Goal: Task Accomplishment & Management: Manage account settings

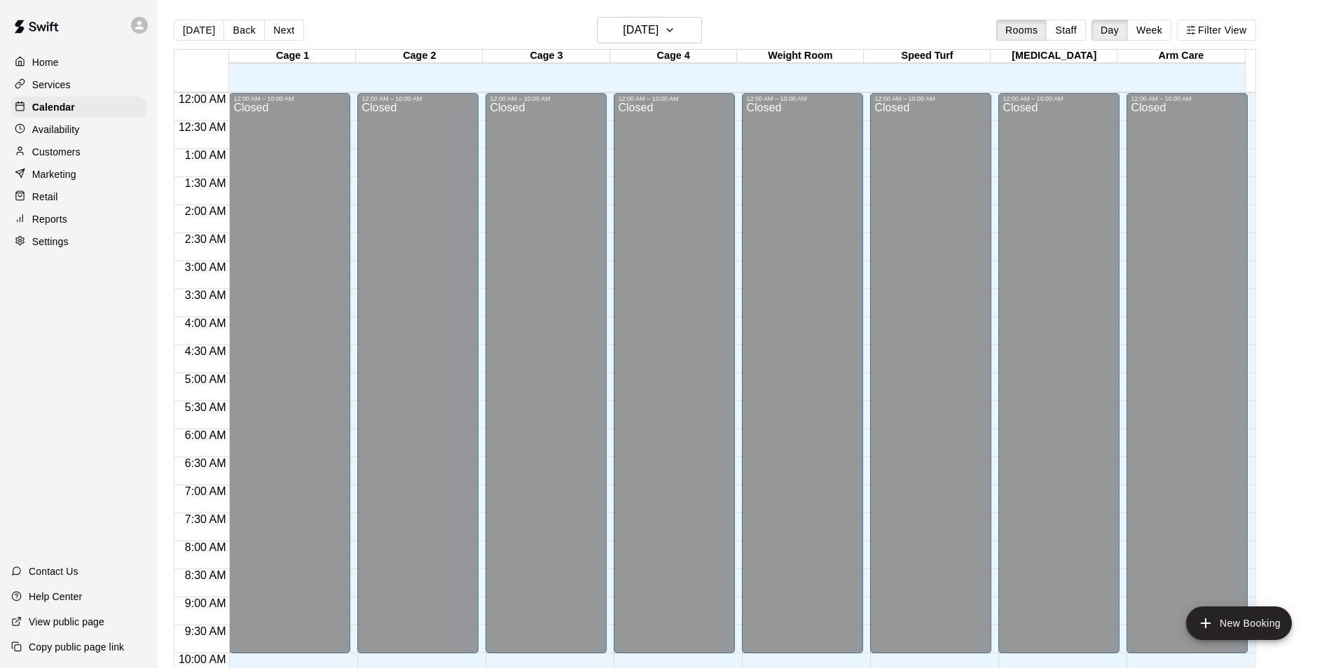
scroll to position [545, 0]
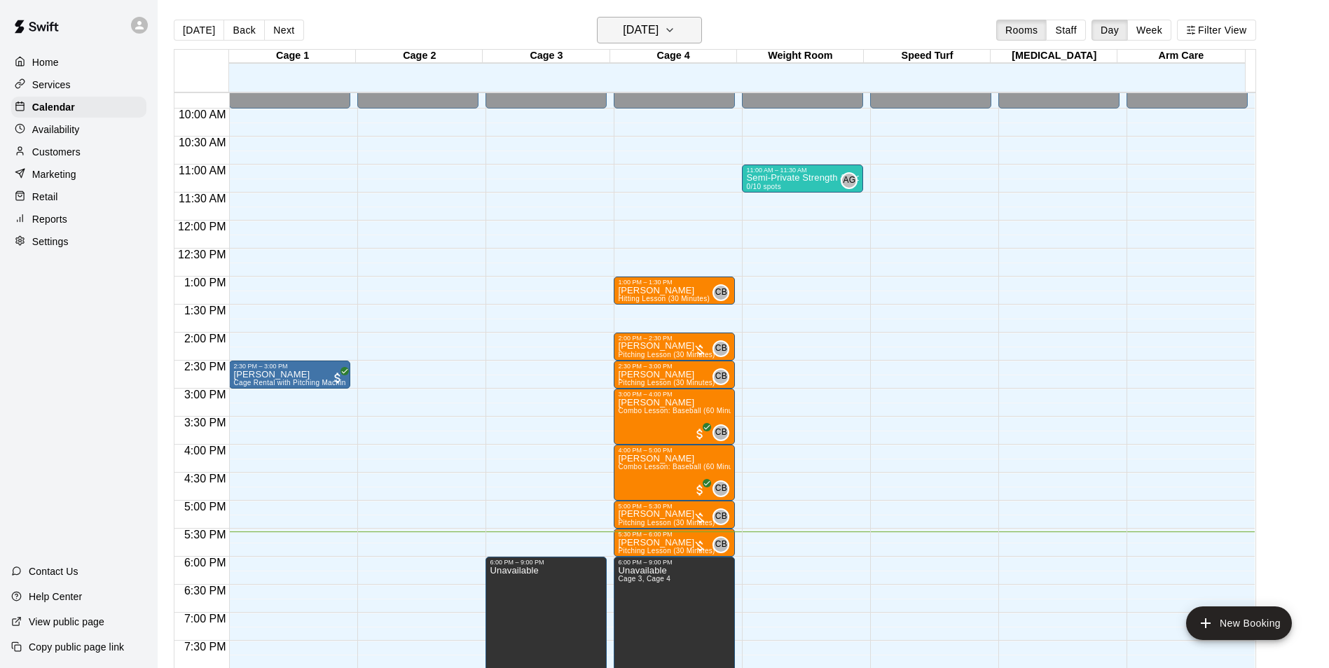
click at [675, 32] on icon "button" at bounding box center [669, 30] width 11 height 17
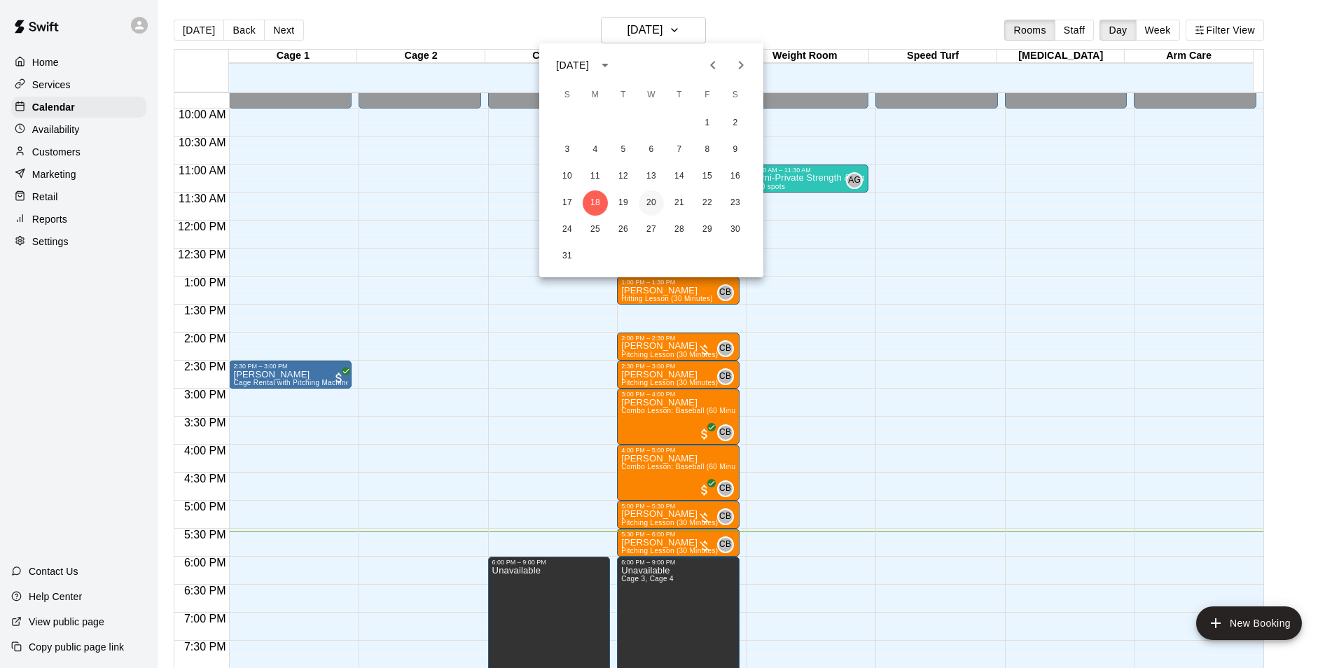
click at [653, 203] on button "20" at bounding box center [651, 203] width 25 height 25
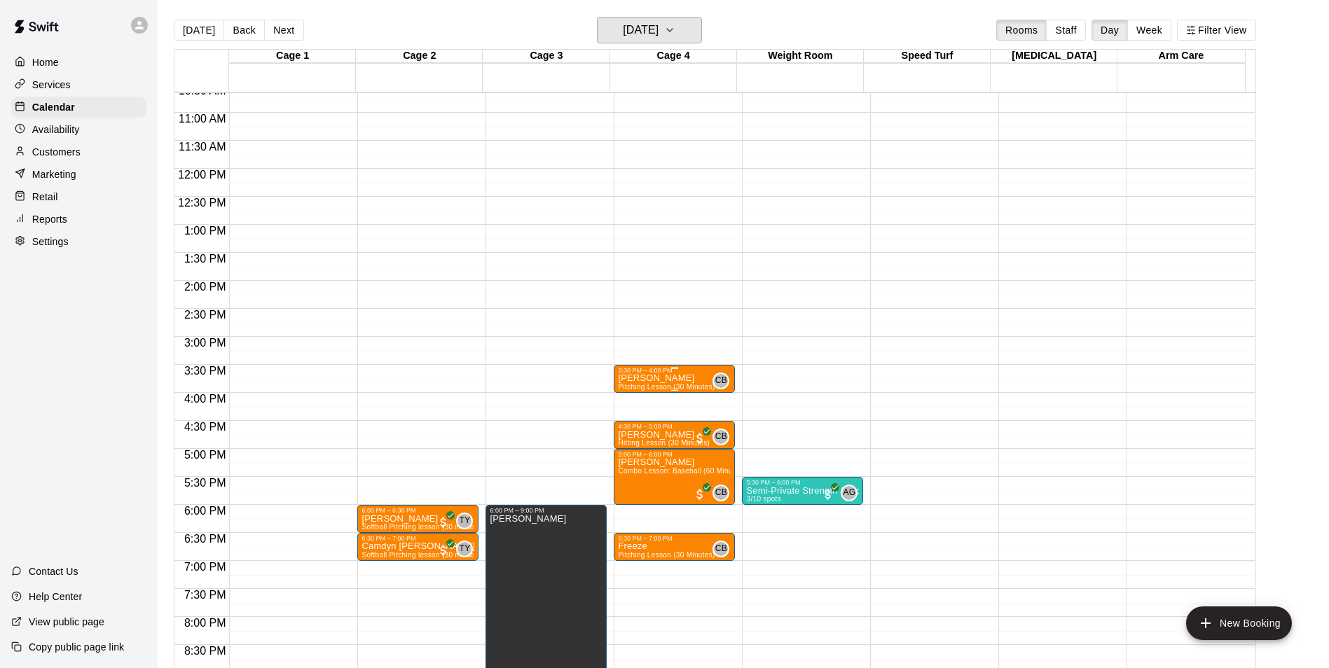
scroll to position [615, 0]
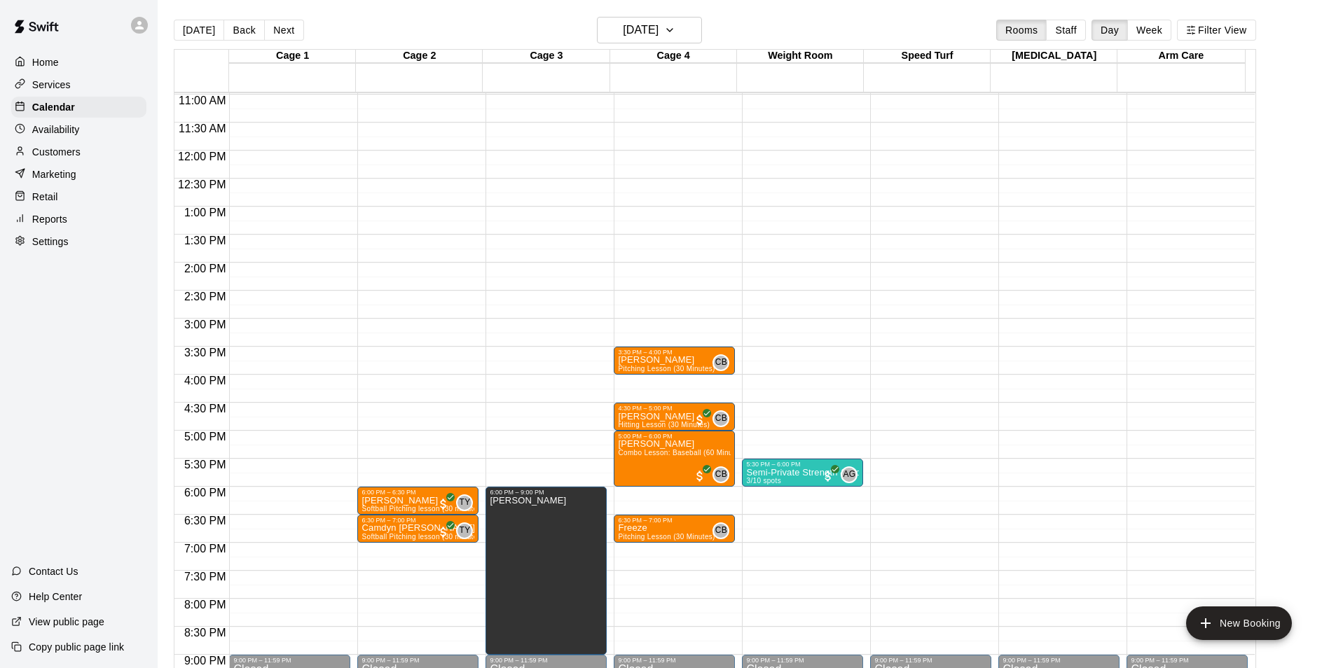
click at [656, 492] on div "12:00 AM – 10:00 AM Closed 3:30 PM – 4:00 PM [PERSON_NAME] Pitching Lesson (30 …" at bounding box center [674, 150] width 121 height 1345
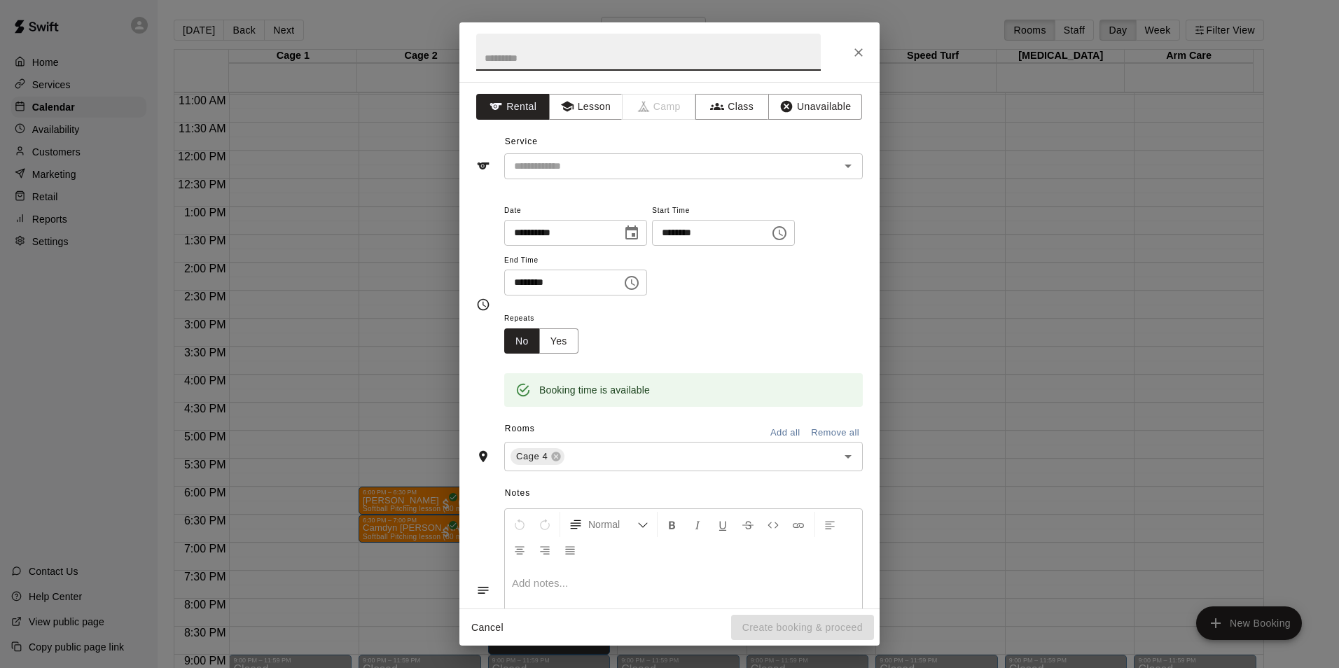
click at [517, 63] on input "text" at bounding box center [648, 52] width 345 height 37
click at [822, 112] on button "Unavailable" at bounding box center [816, 107] width 94 height 26
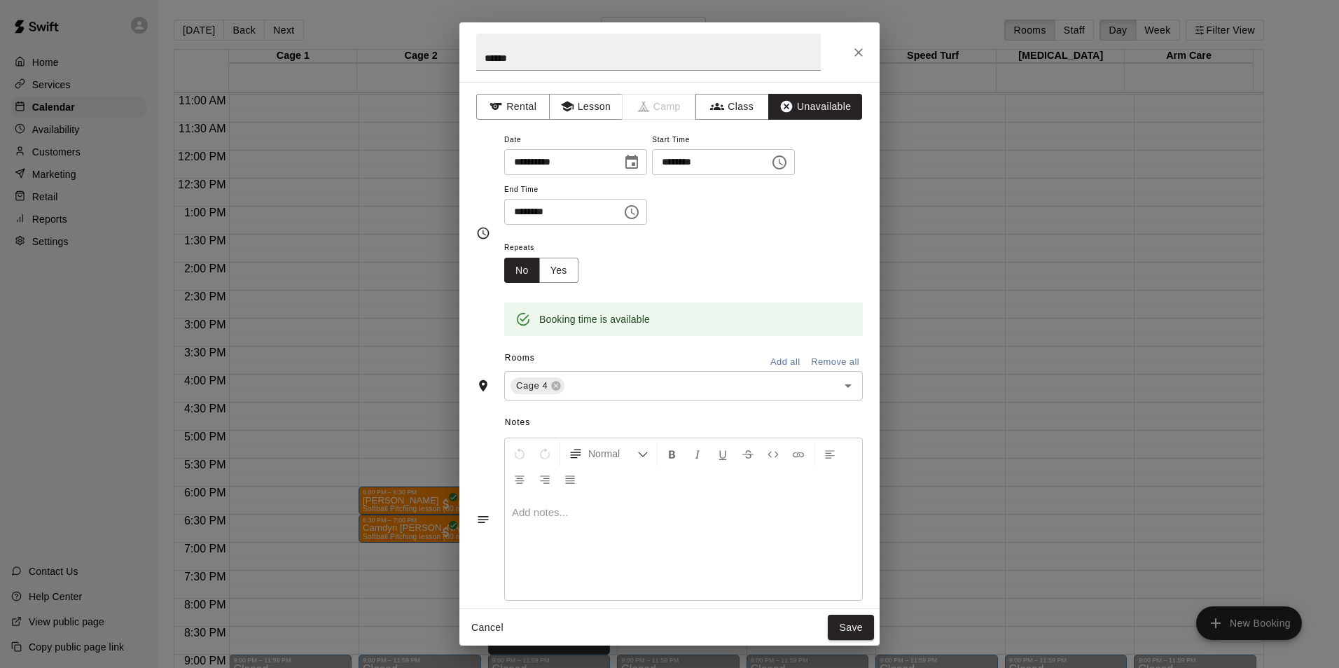
click at [689, 221] on div "**********" at bounding box center [683, 178] width 359 height 95
click at [582, 55] on input "******" at bounding box center [648, 52] width 345 height 37
type input "**********"
click at [745, 266] on div "Repeats No Yes" at bounding box center [683, 261] width 359 height 44
click at [857, 624] on button "Save" at bounding box center [851, 628] width 46 height 26
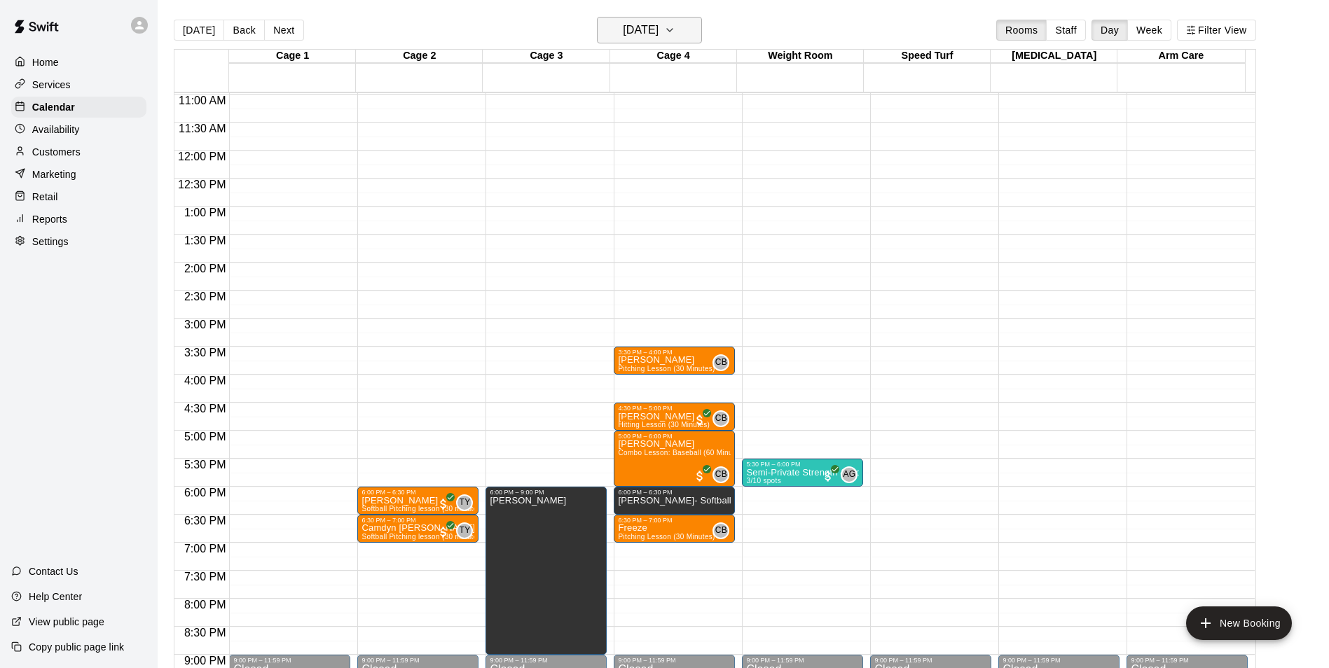
click at [675, 27] on icon "button" at bounding box center [669, 30] width 11 height 17
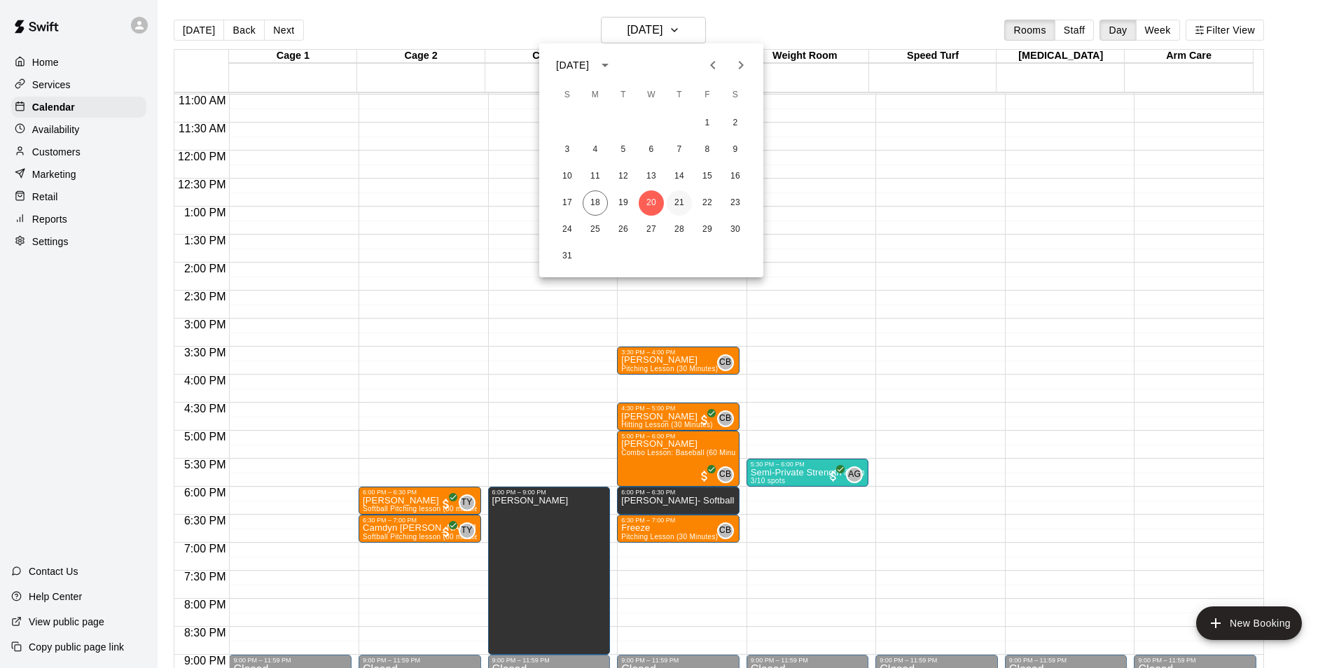
click at [674, 201] on button "21" at bounding box center [679, 203] width 25 height 25
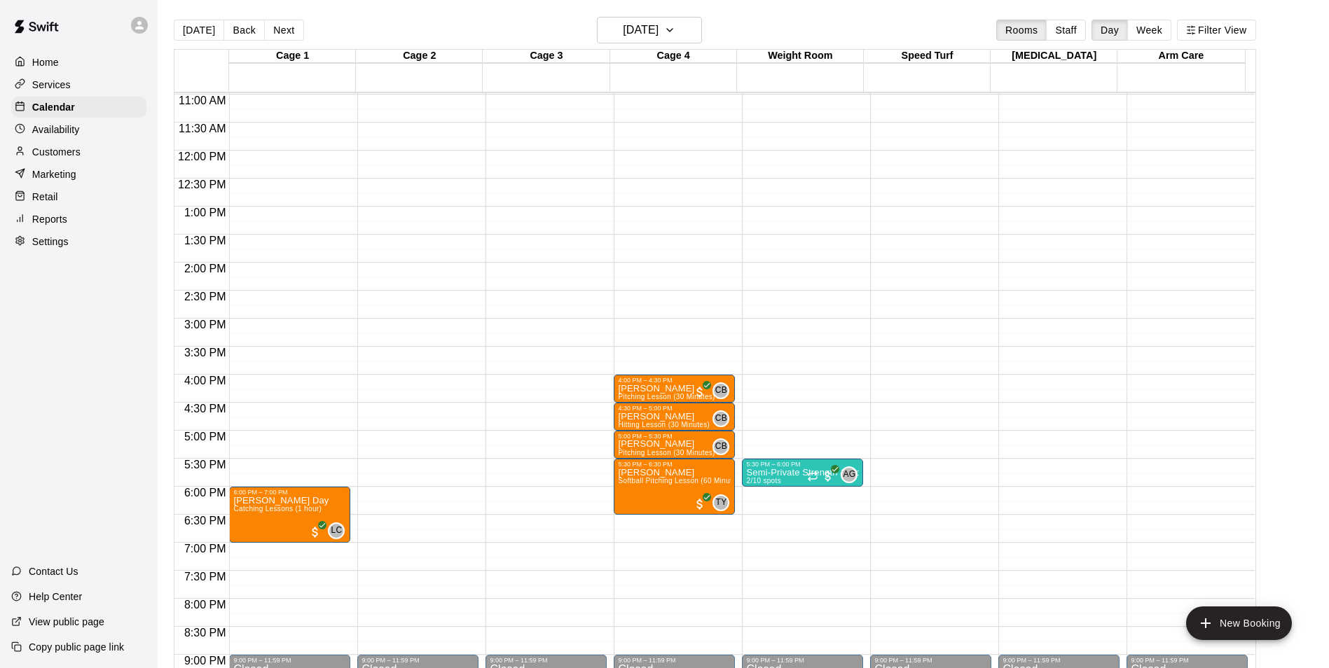
click at [52, 364] on div "Home Services Calendar Availability Customers Marketing Retail Reports Settings…" at bounding box center [79, 334] width 158 height 668
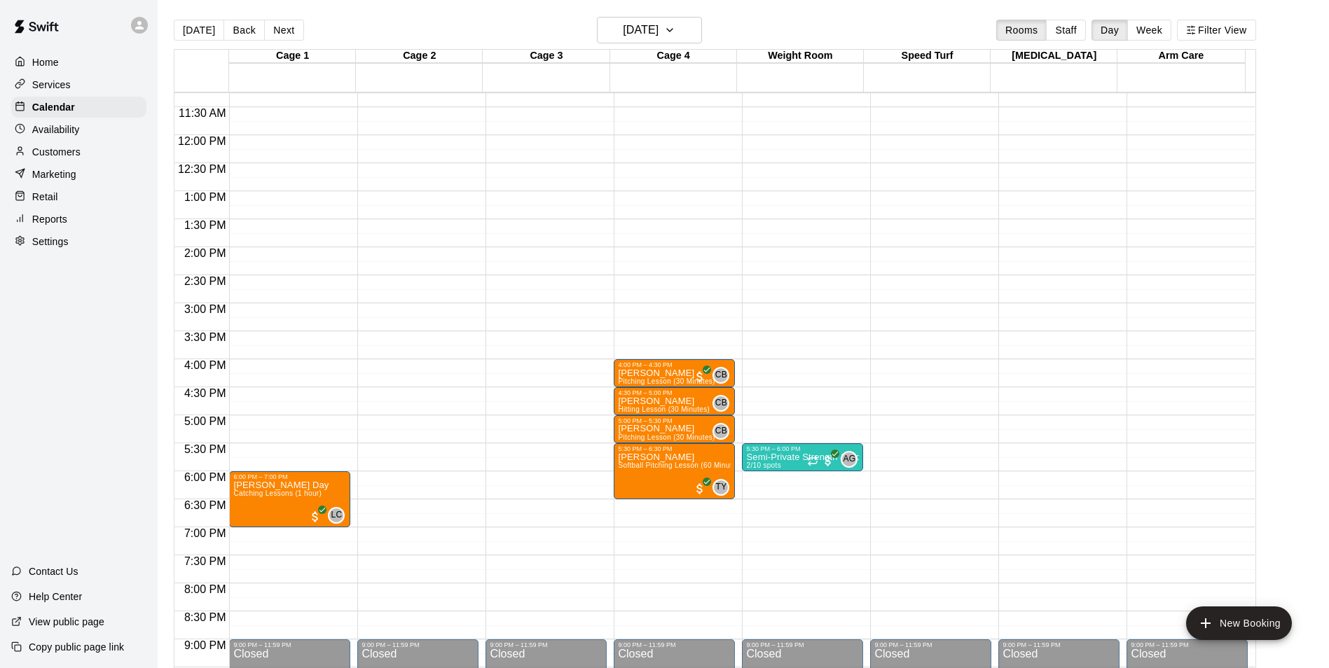
scroll to position [701, 0]
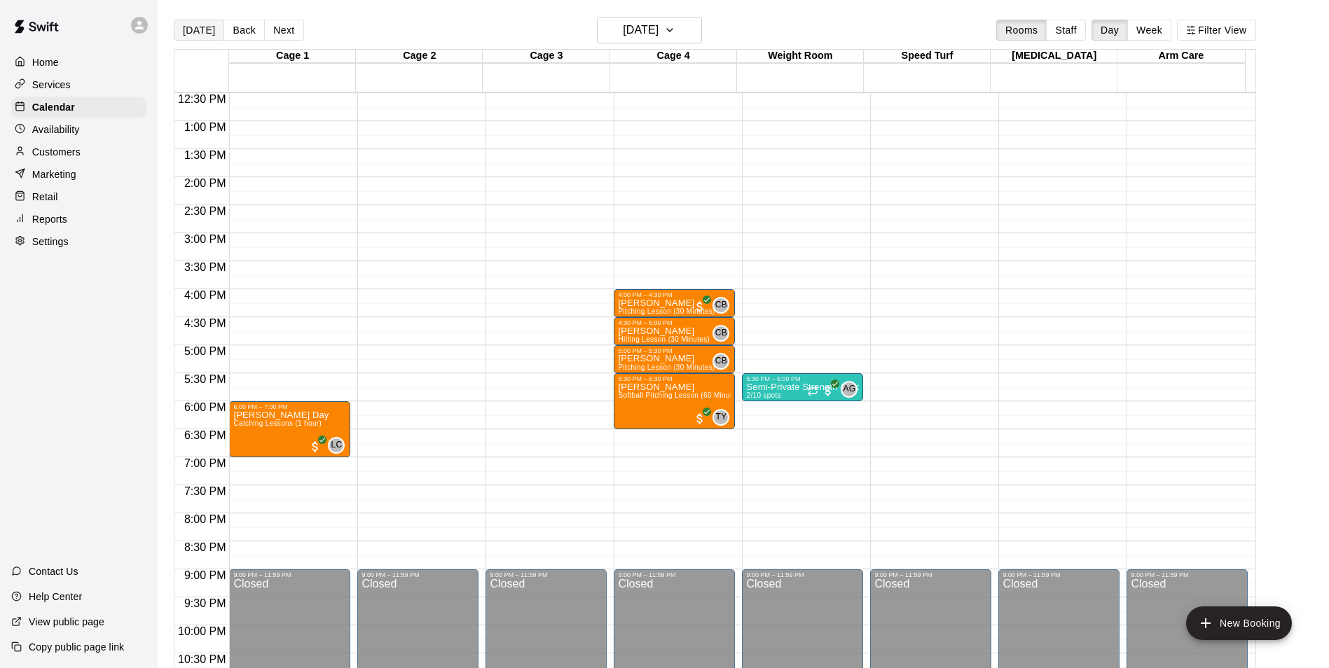
click at [186, 30] on button "[DATE]" at bounding box center [199, 30] width 50 height 21
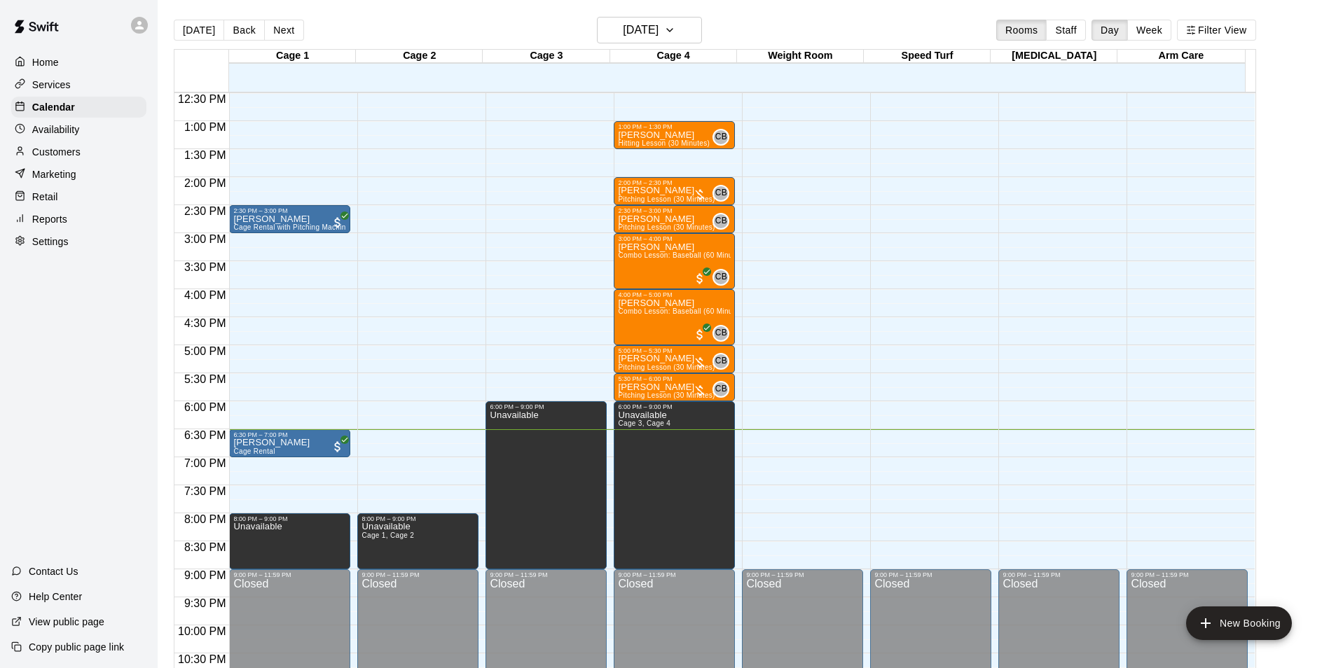
click at [60, 226] on p "Reports" at bounding box center [49, 219] width 35 height 14
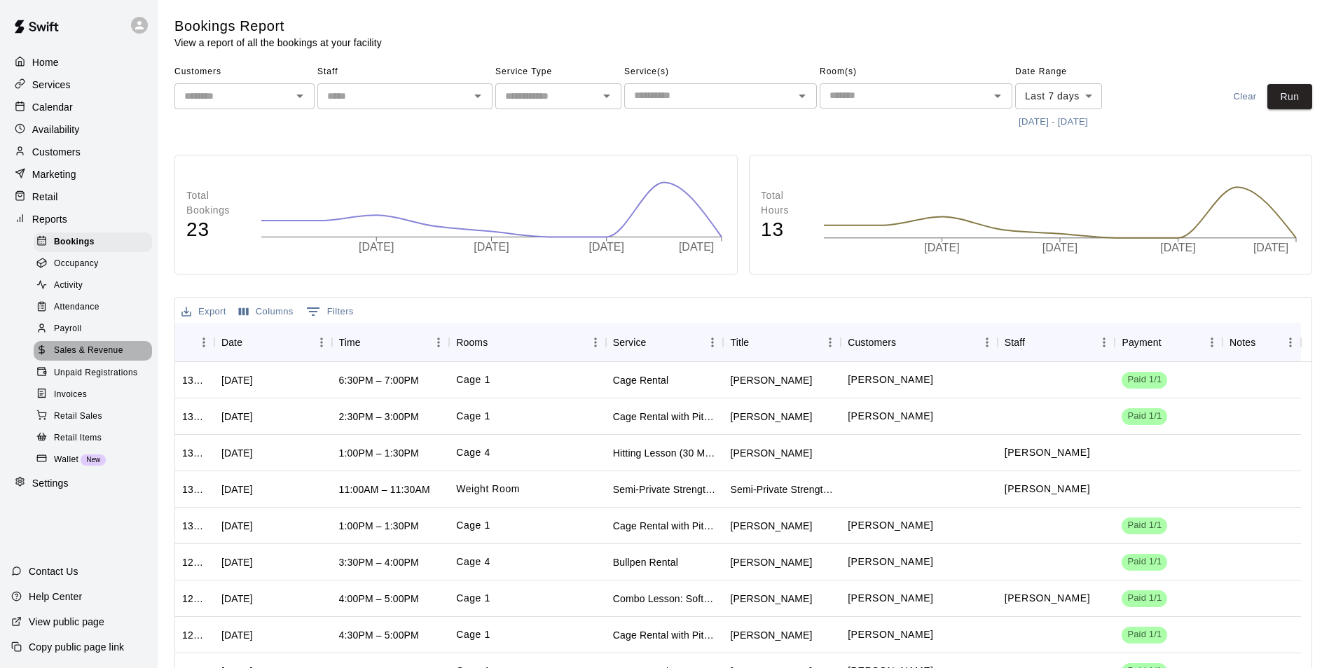
click at [92, 357] on span "Sales & Revenue" at bounding box center [88, 351] width 69 height 14
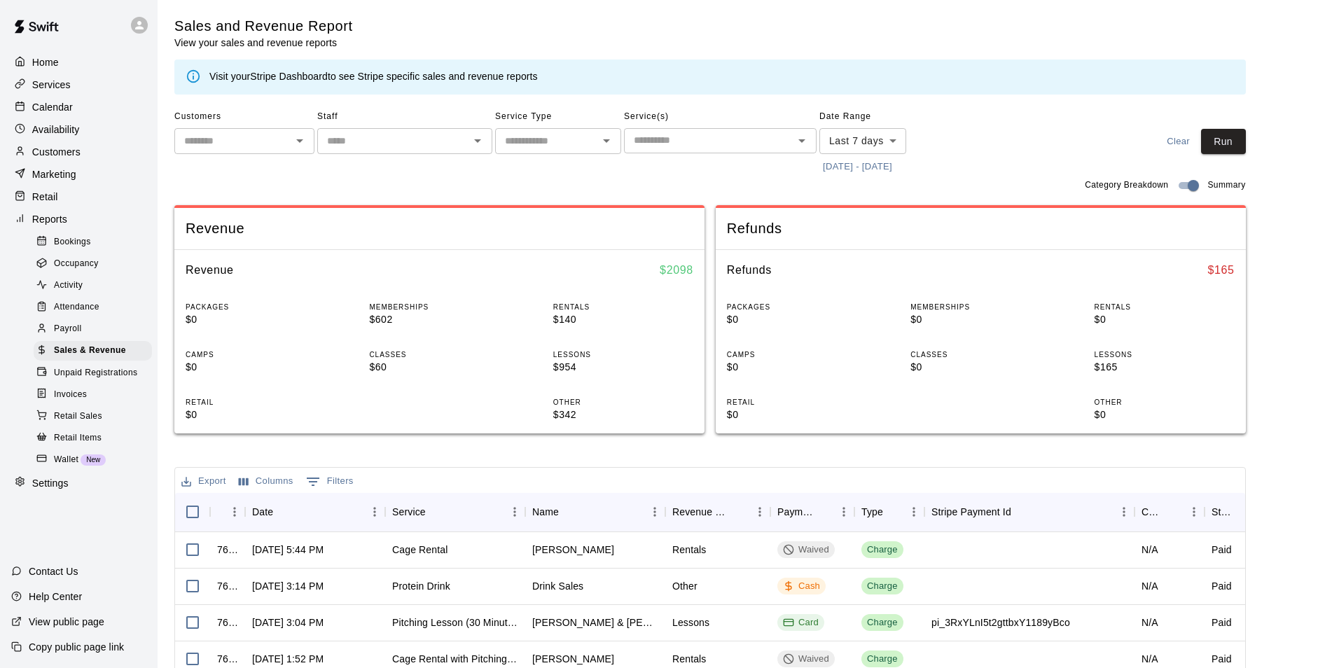
click at [892, 144] on body "Home Services Calendar Availability Customers Marketing Retail Reports Bookings…" at bounding box center [669, 481] width 1339 height 963
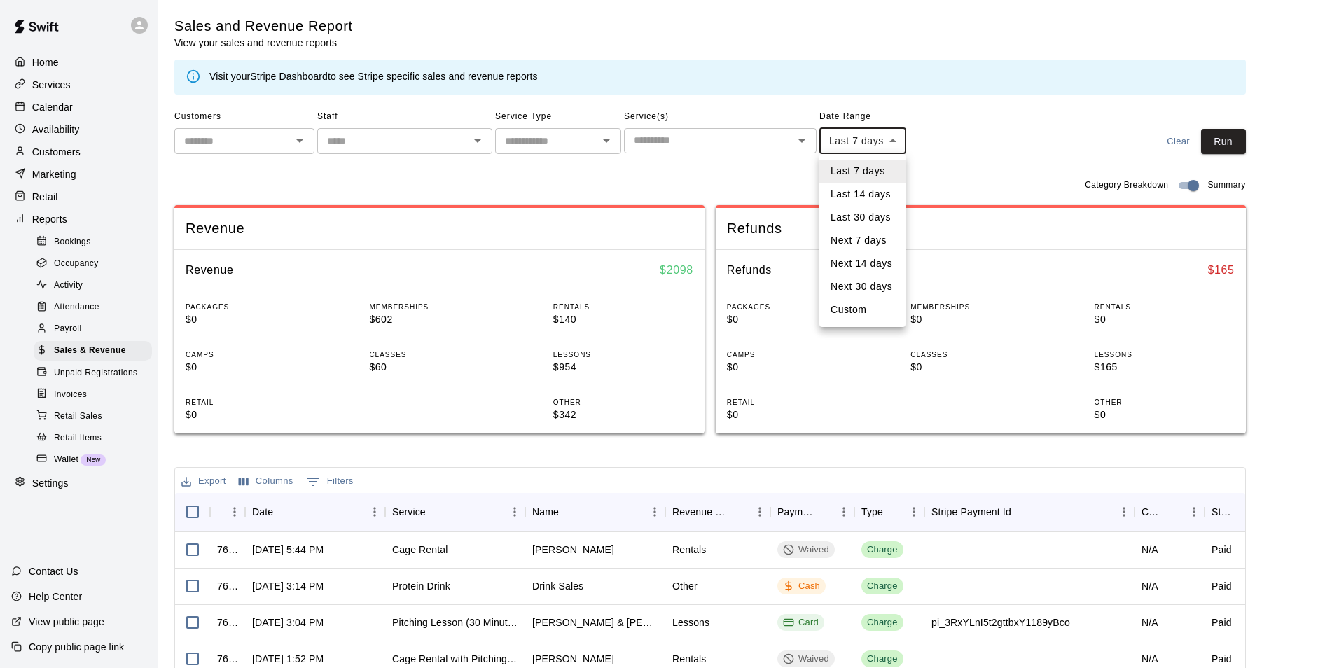
click at [852, 309] on li "Custom" at bounding box center [863, 309] width 86 height 23
type input "******"
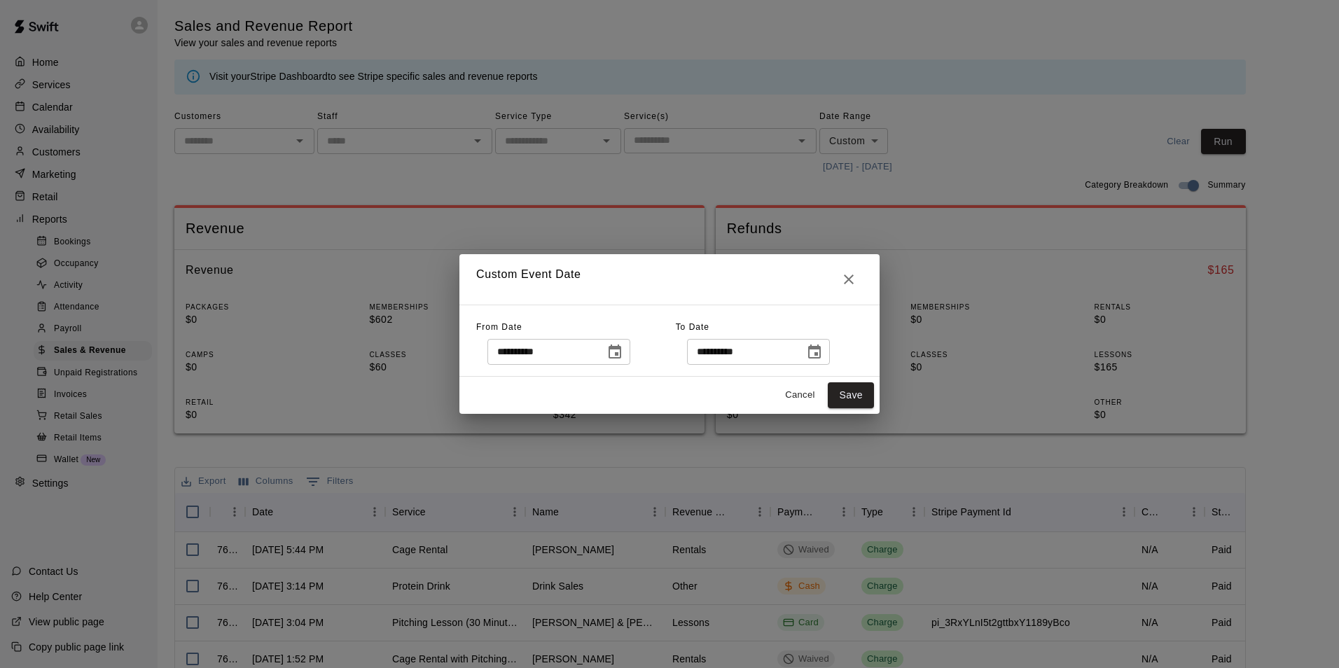
click at [621, 354] on icon "Choose date, selected date is Aug 11, 2025" at bounding box center [615, 352] width 13 height 14
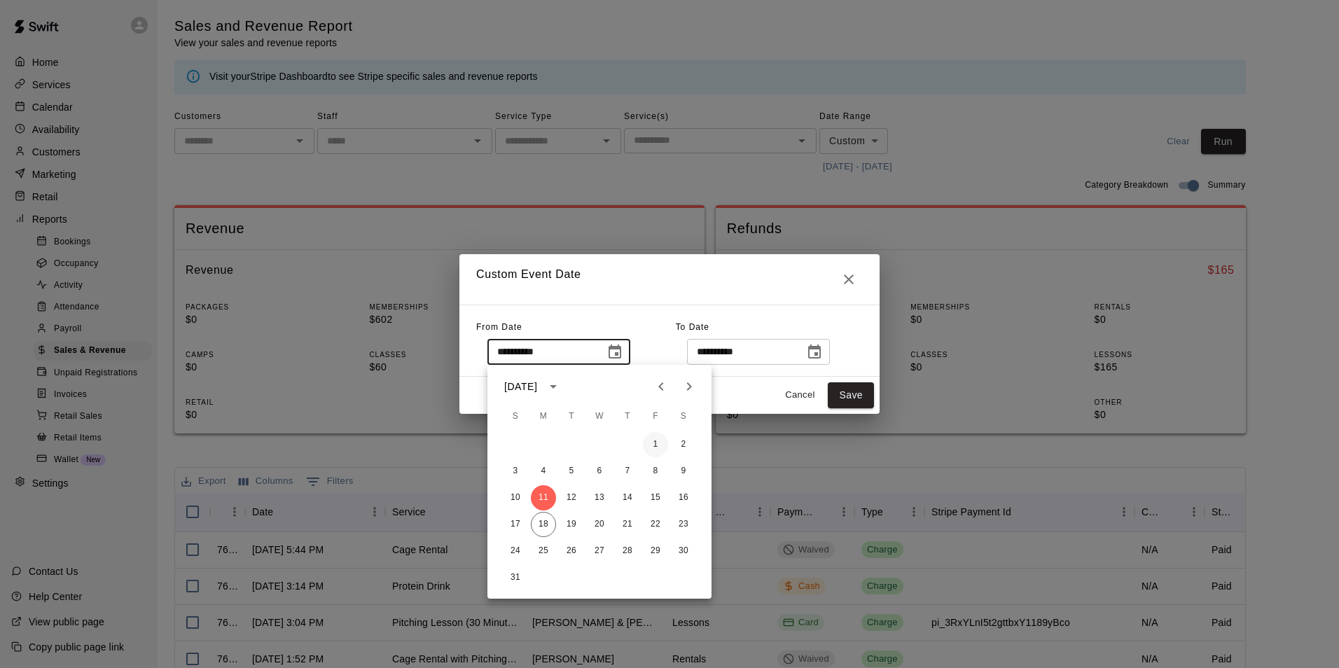
click at [663, 441] on button "1" at bounding box center [655, 444] width 25 height 25
type input "**********"
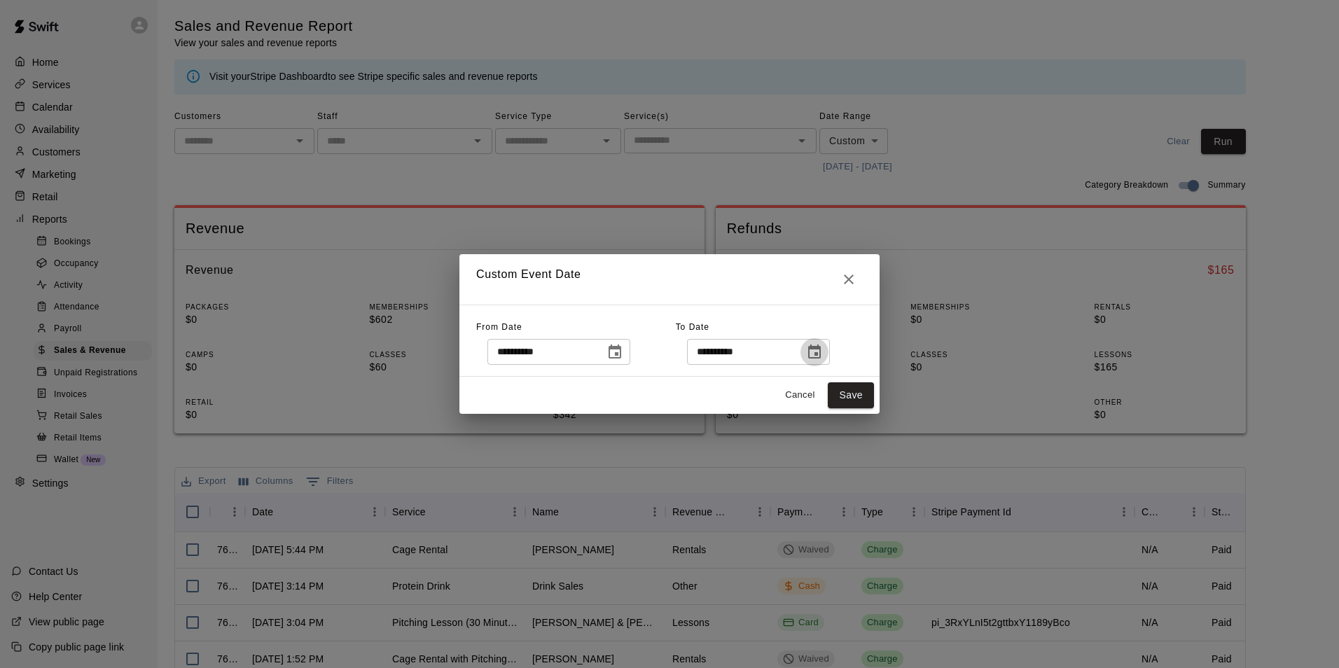
click at [823, 360] on icon "Choose date, selected date is Aug 18, 2025" at bounding box center [814, 352] width 17 height 17
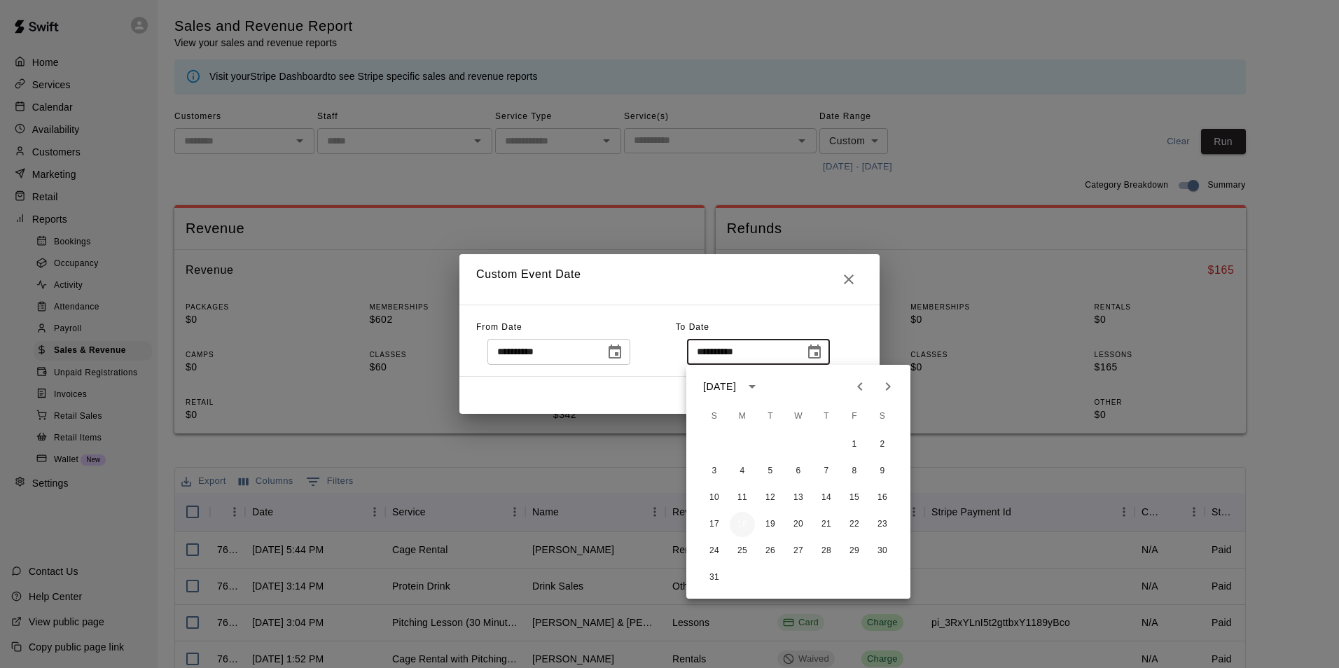
click at [738, 521] on button "18" at bounding box center [742, 524] width 25 height 25
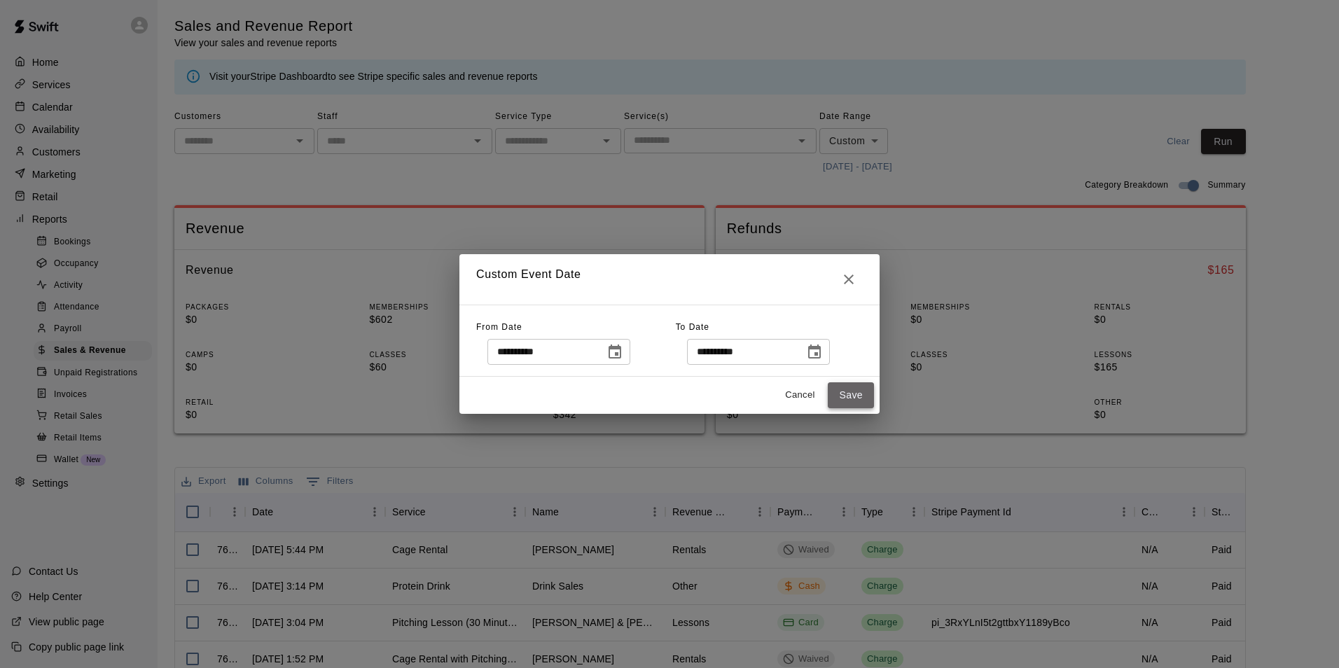
click at [862, 392] on button "Save" at bounding box center [851, 396] width 46 height 26
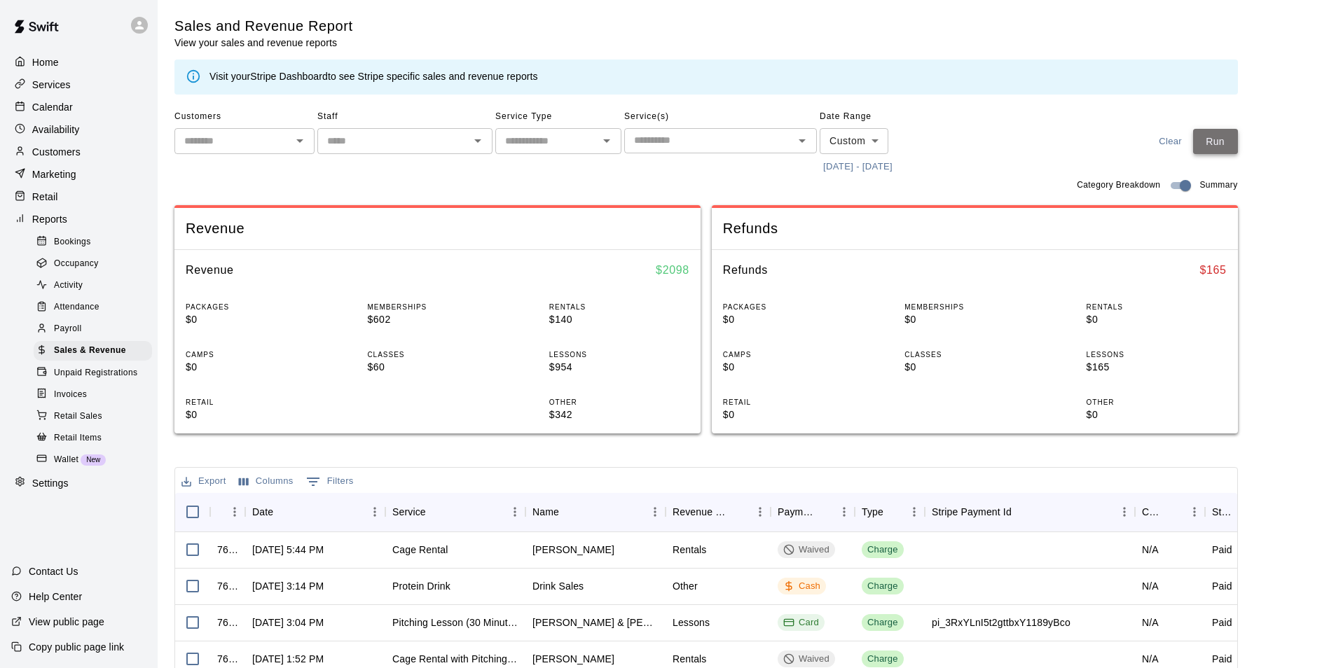
click at [1217, 144] on button "Run" at bounding box center [1215, 142] width 45 height 26
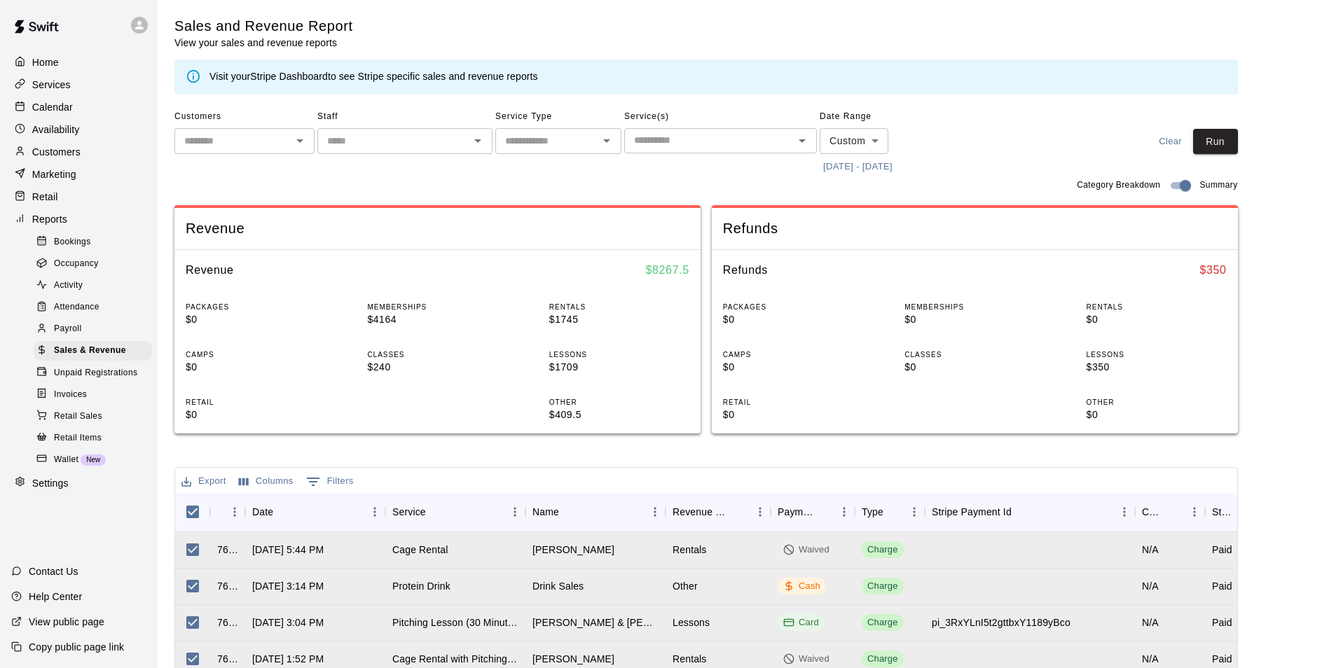
click at [204, 483] on button "Export" at bounding box center [204, 482] width 52 height 22
click at [238, 511] on li "Download as CSV" at bounding box center [232, 509] width 108 height 23
click at [53, 159] on p "Customers" at bounding box center [56, 152] width 48 height 14
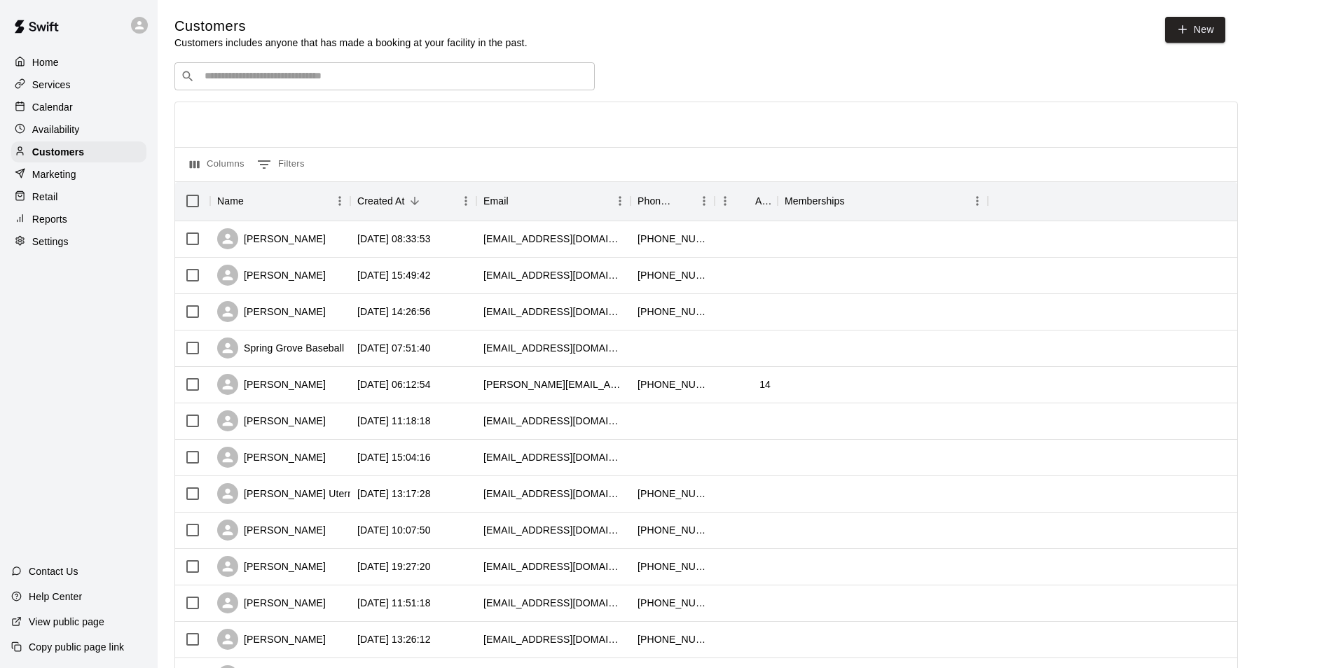
click at [282, 78] on input "Search customers by name or email" at bounding box center [394, 76] width 388 height 14
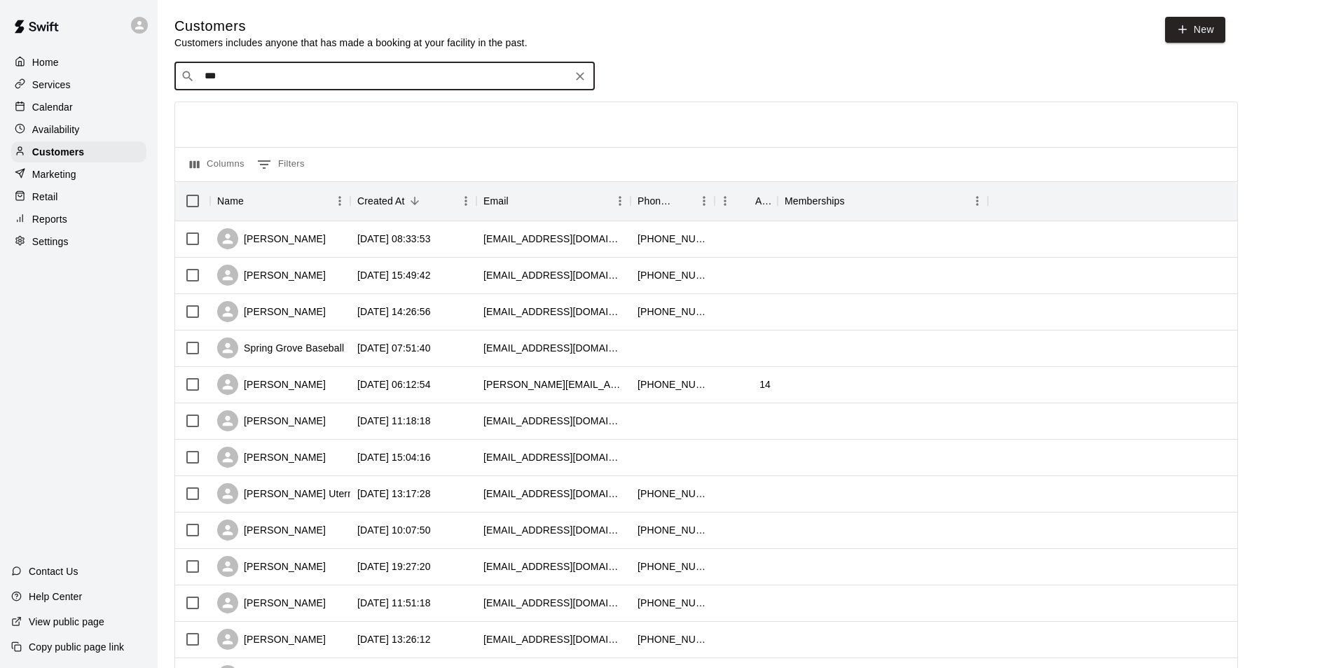
type input "****"
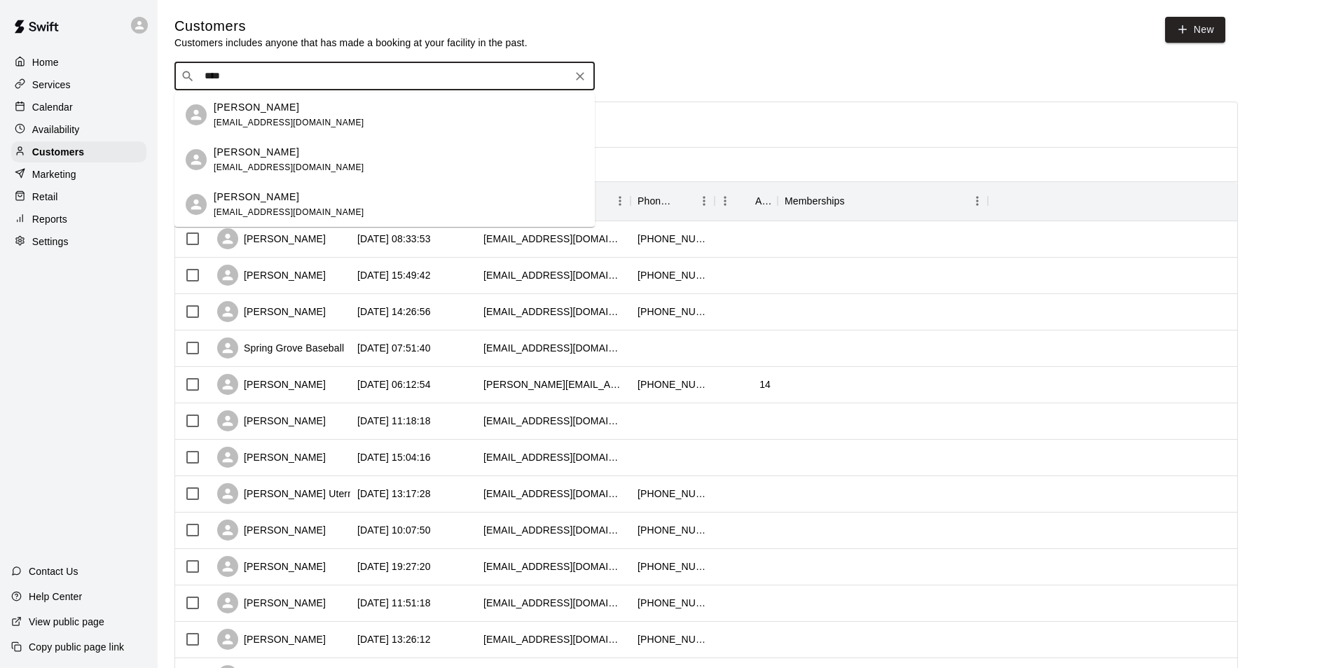
click at [234, 110] on p "[PERSON_NAME]" at bounding box center [256, 107] width 85 height 15
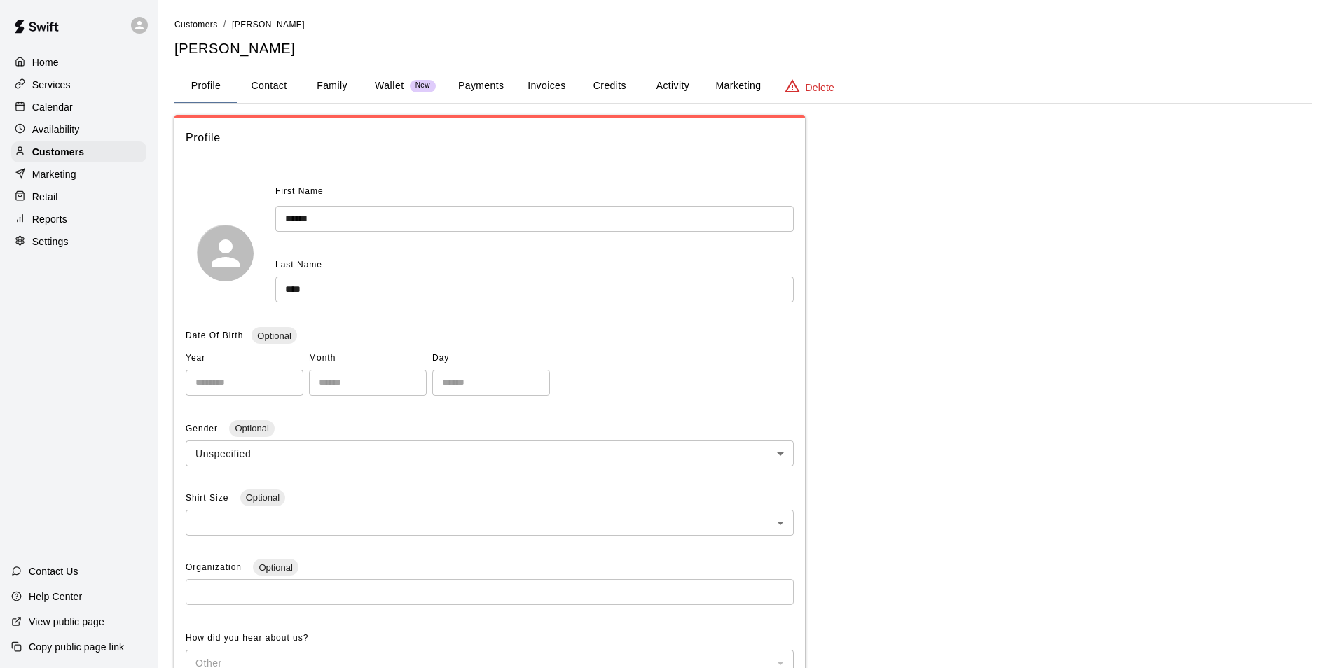
click at [474, 83] on button "Payments" at bounding box center [481, 86] width 68 height 34
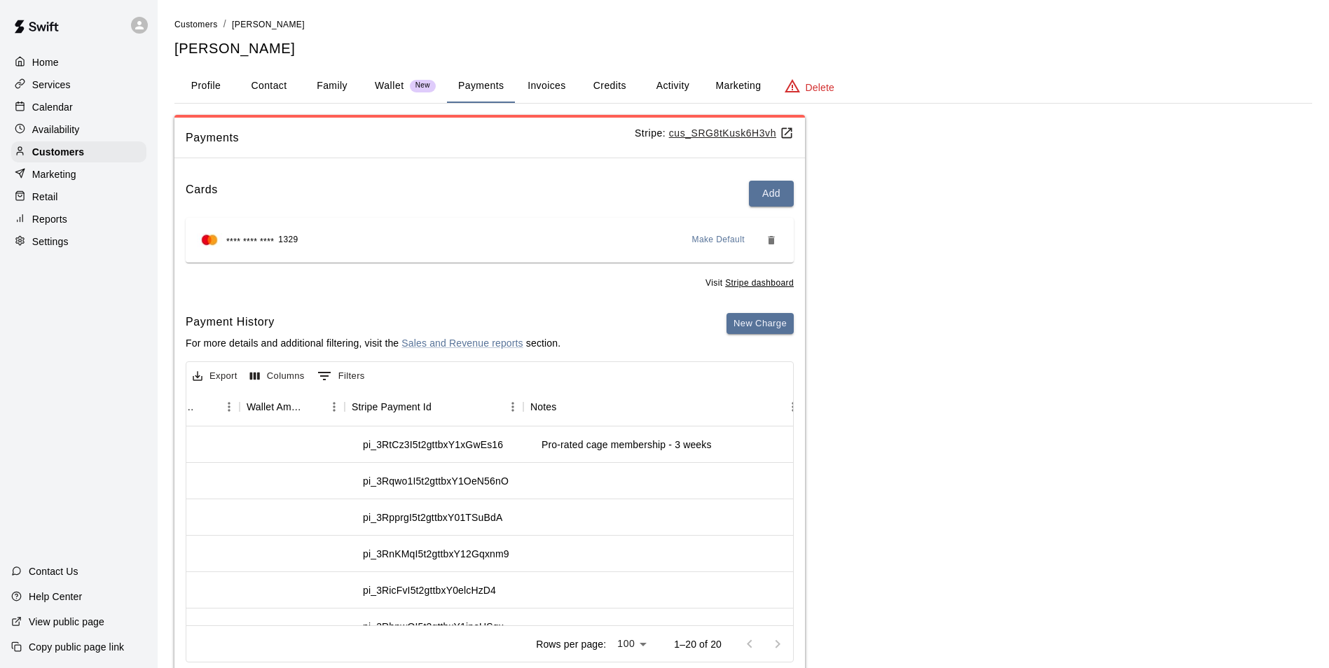
scroll to position [0, 1278]
click at [39, 156] on p "Customers" at bounding box center [58, 152] width 52 height 14
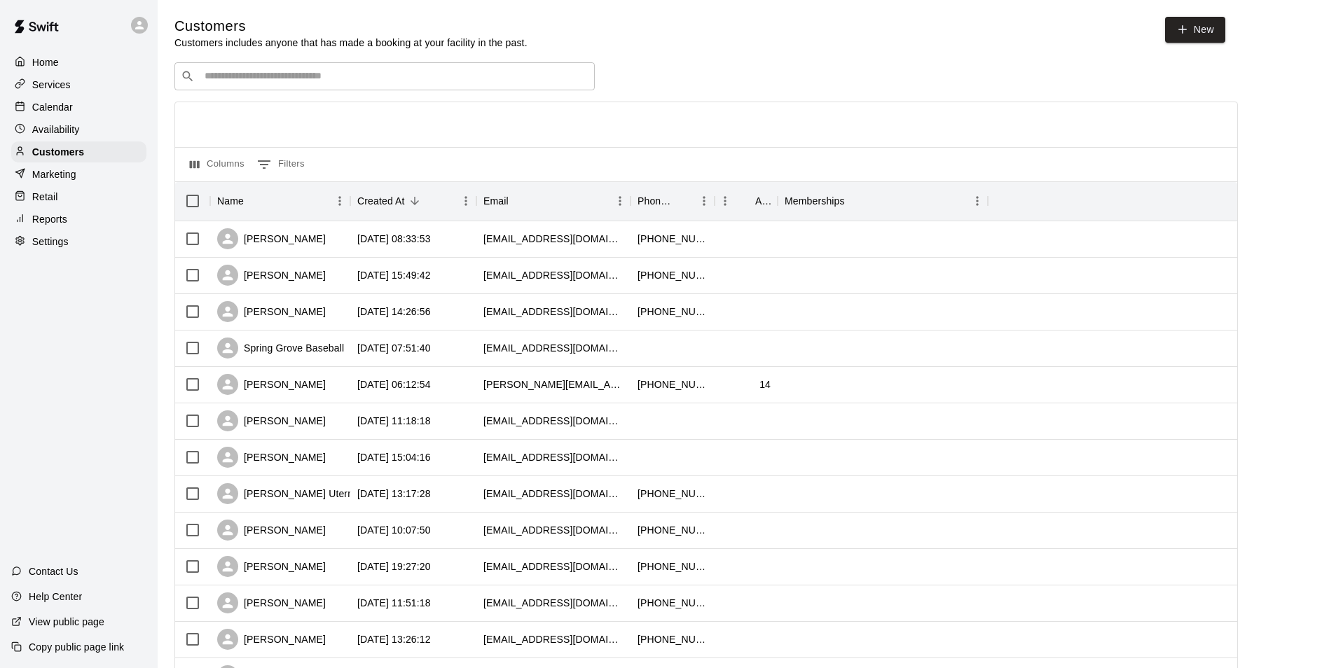
click at [360, 74] on input "Search customers by name or email" at bounding box center [394, 76] width 388 height 14
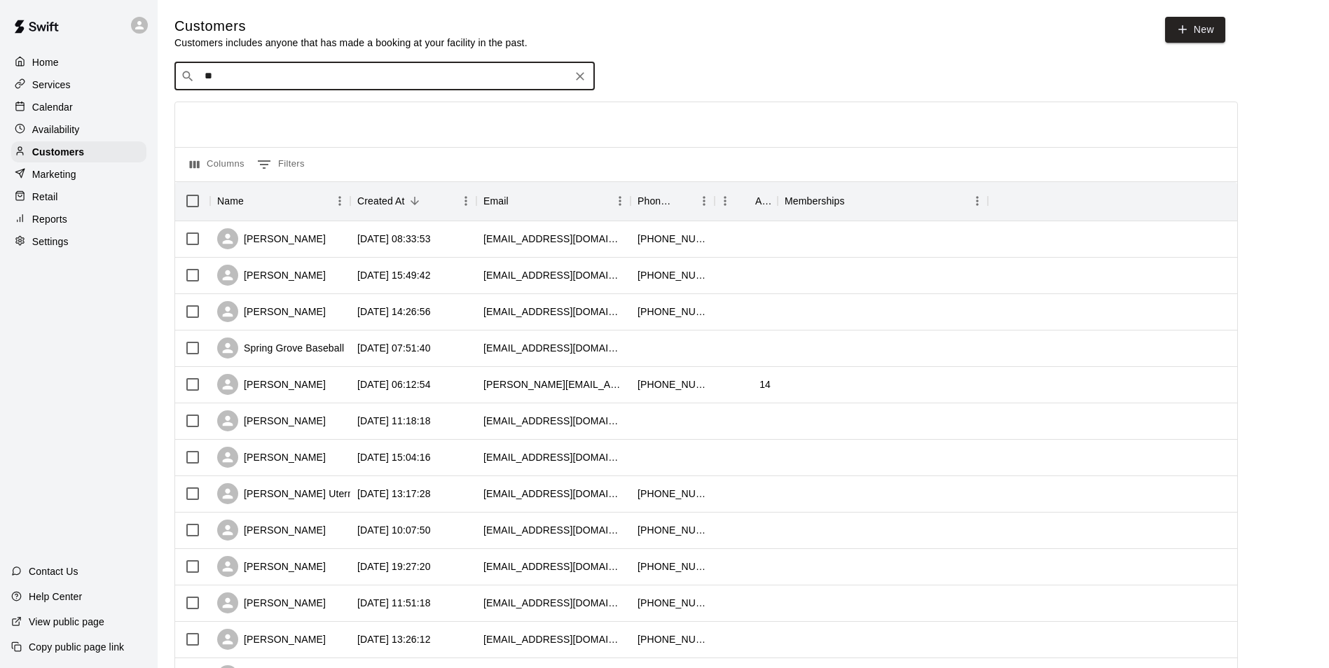
type input "***"
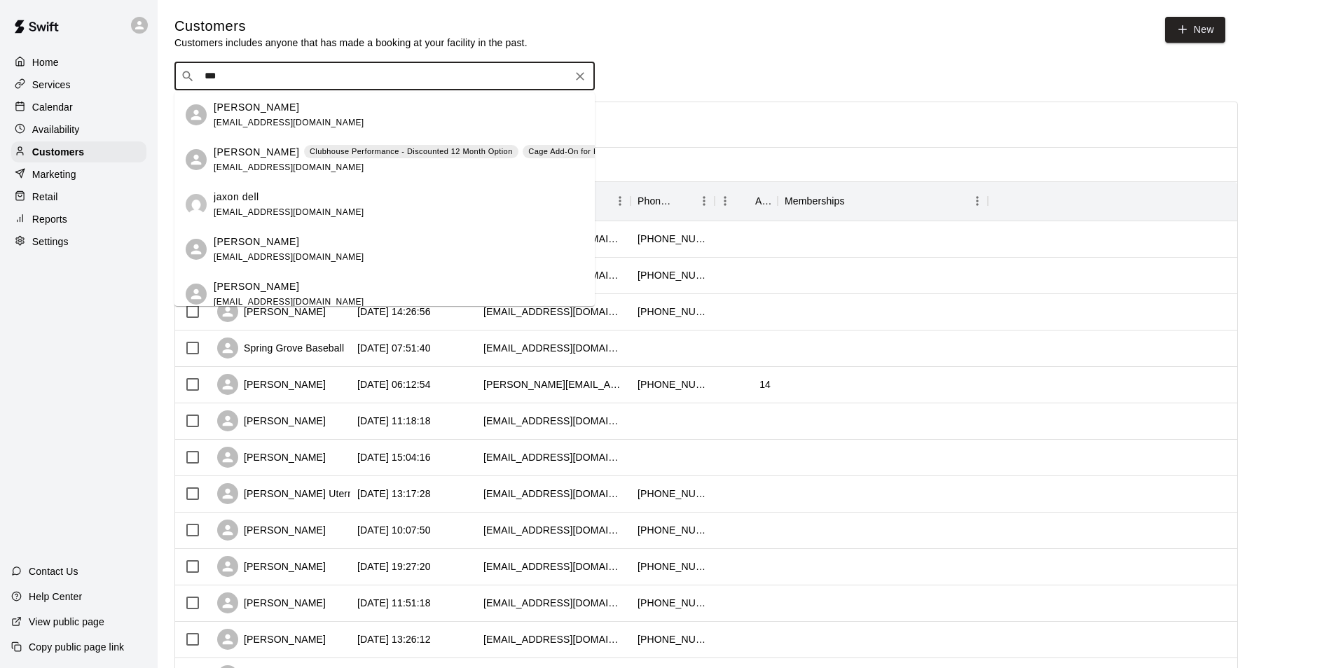
click at [273, 106] on p "[PERSON_NAME]" at bounding box center [256, 107] width 85 height 15
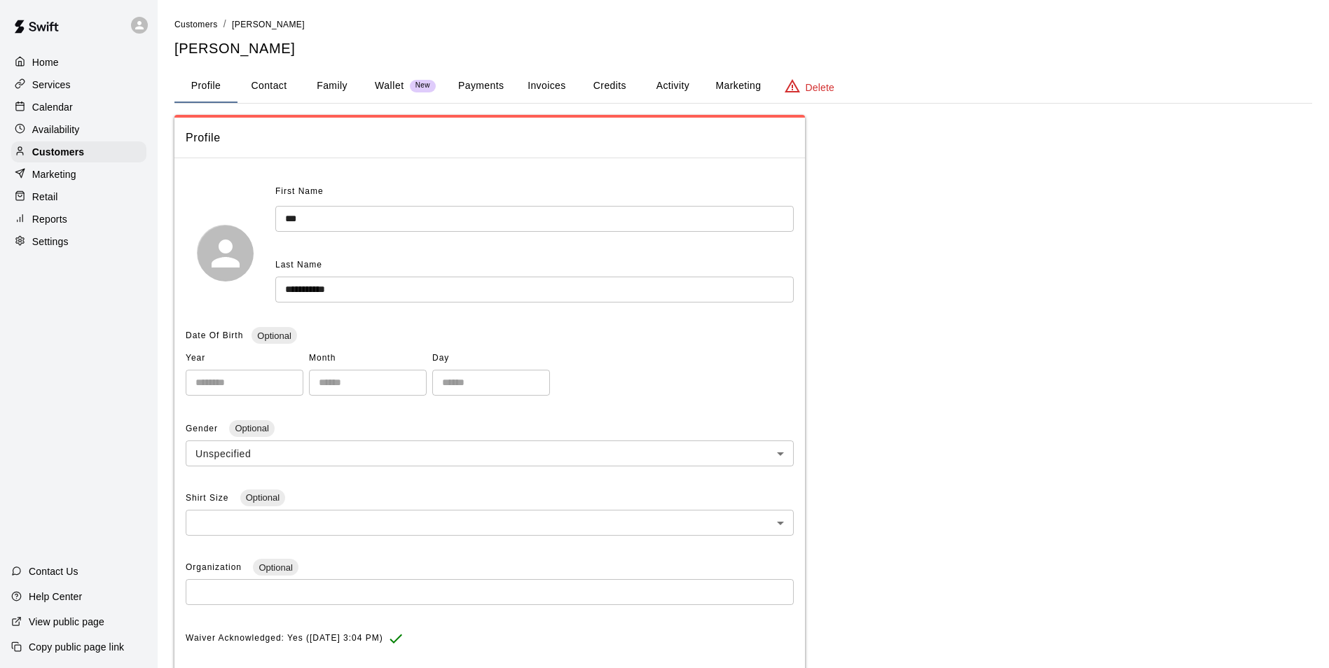
click at [494, 84] on button "Payments" at bounding box center [481, 86] width 68 height 34
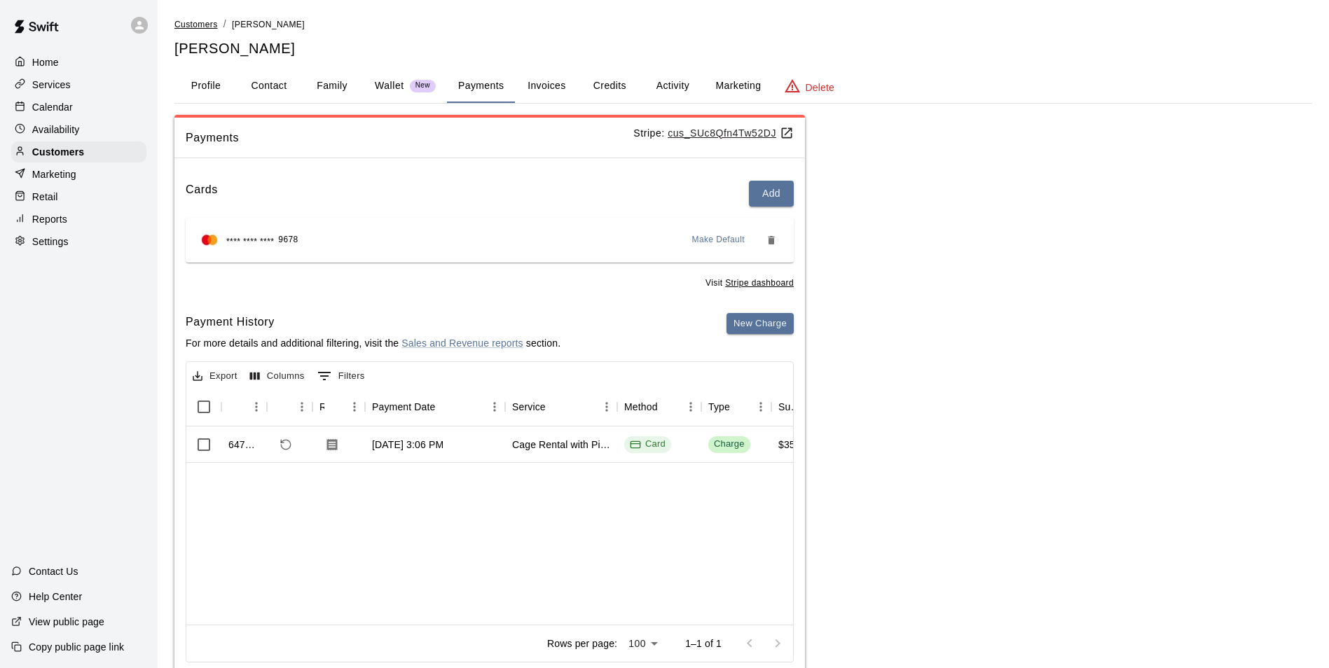
click at [201, 27] on span "Customers" at bounding box center [195, 25] width 43 height 10
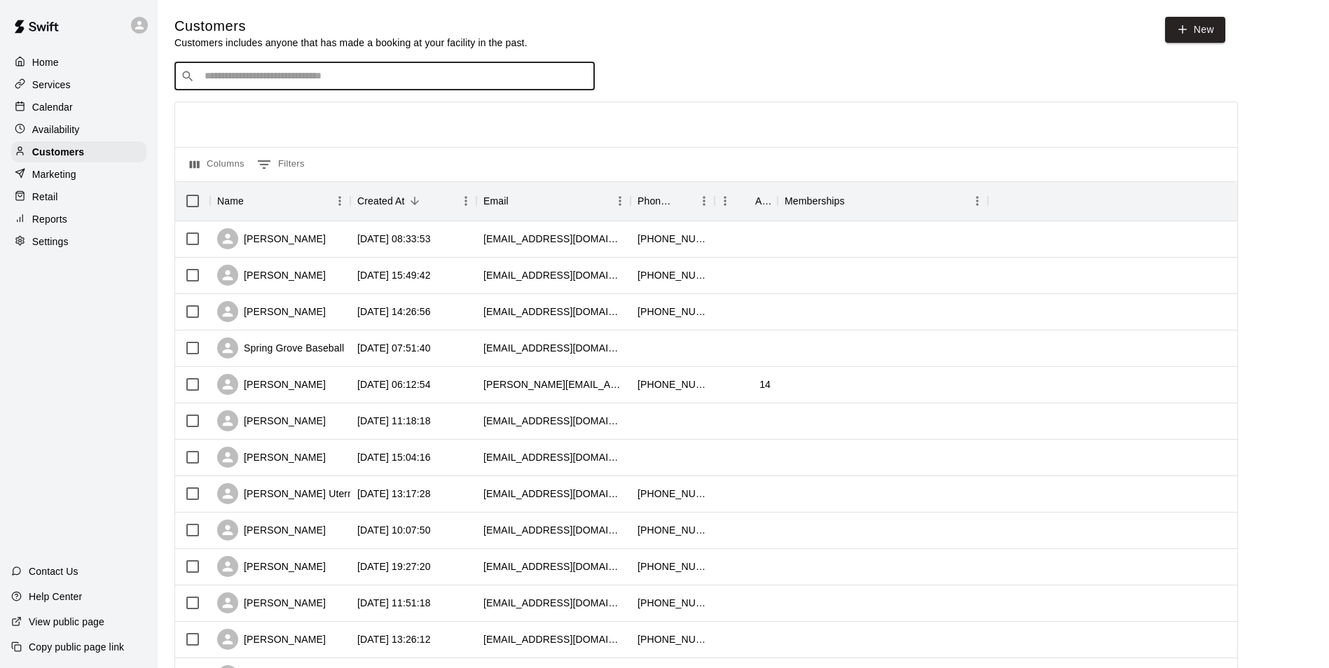
click at [260, 74] on input "Search customers by name or email" at bounding box center [394, 76] width 388 height 14
type input "***"
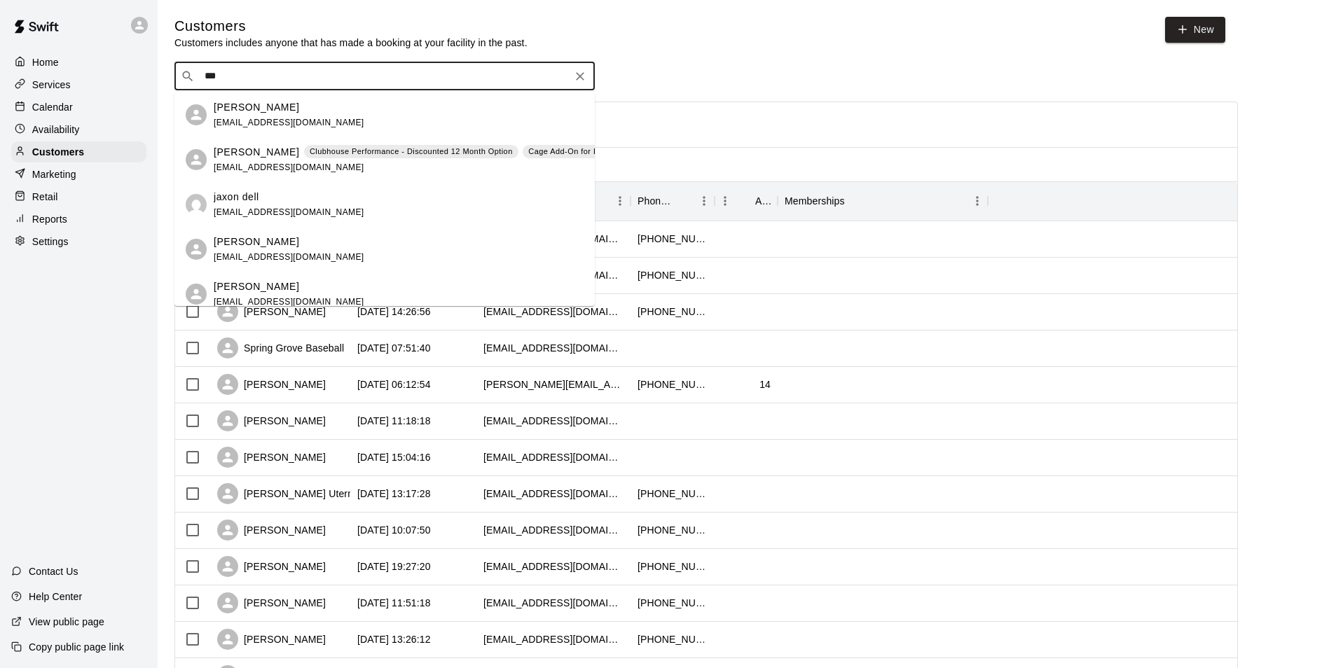
click at [256, 156] on p "[PERSON_NAME]" at bounding box center [256, 152] width 85 height 15
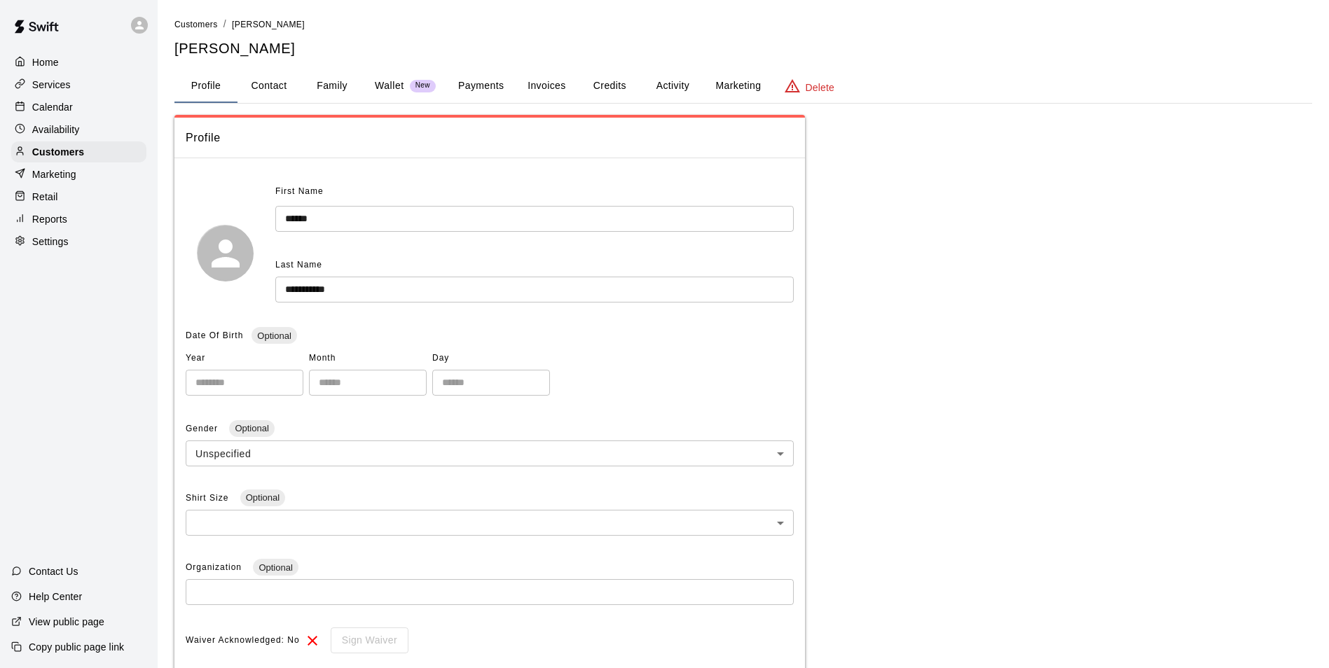
click at [485, 92] on button "Payments" at bounding box center [481, 86] width 68 height 34
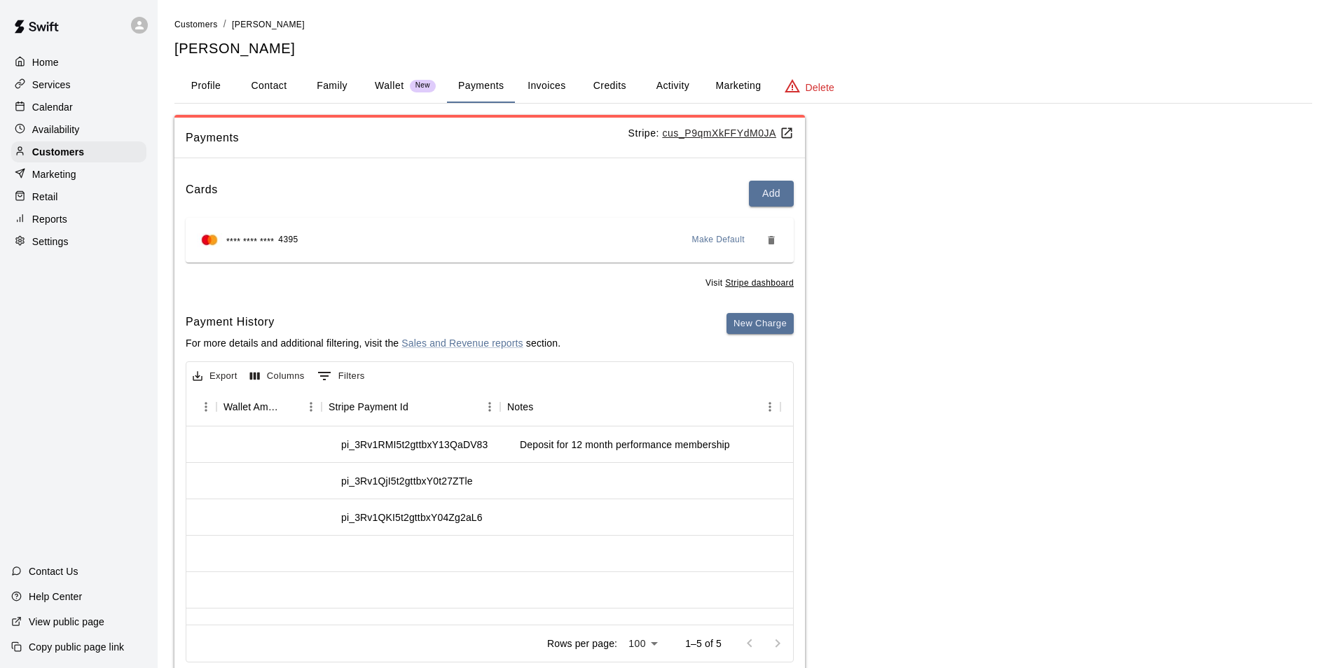
scroll to position [0, 1309]
click at [52, 106] on p "Calendar" at bounding box center [52, 107] width 41 height 14
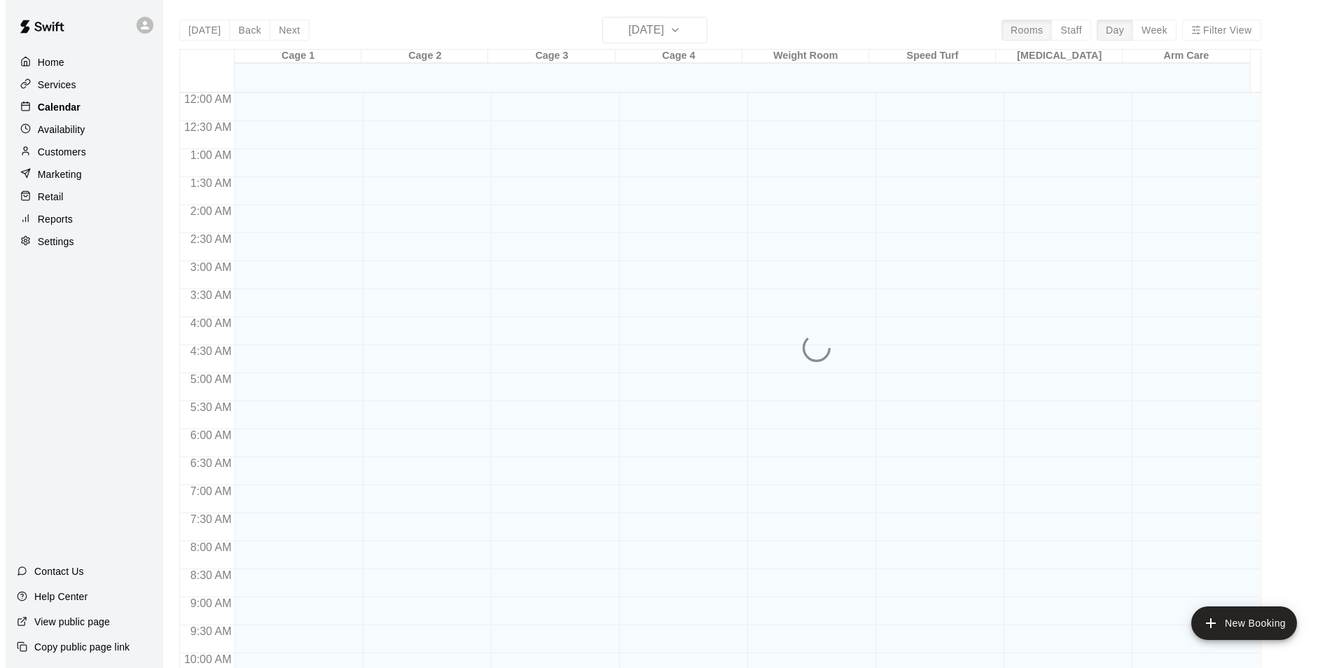
scroll to position [712, 0]
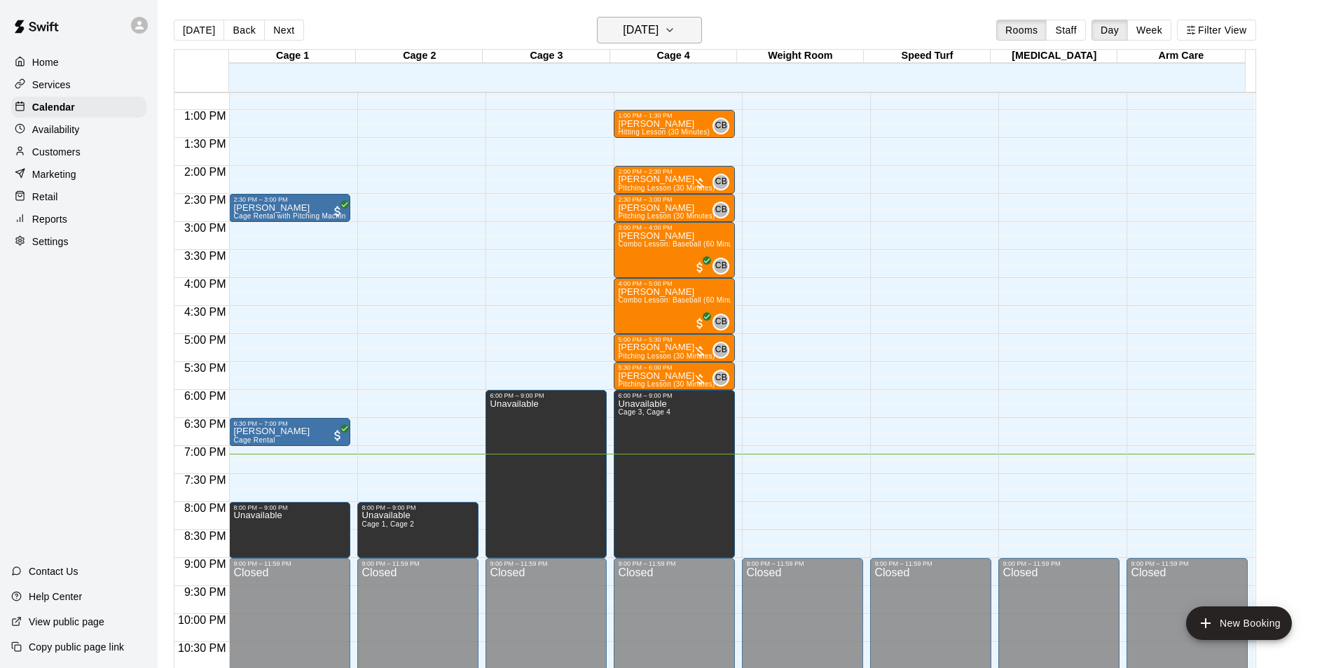
click at [675, 25] on icon "button" at bounding box center [669, 30] width 11 height 17
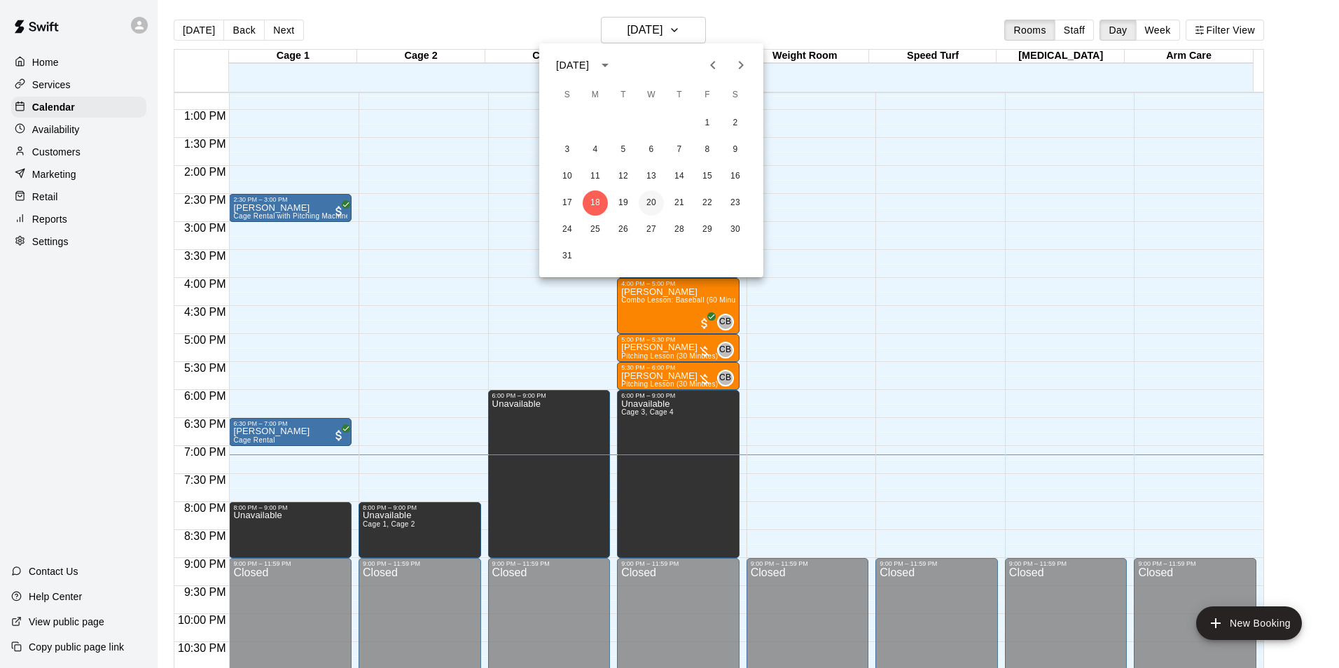
click at [644, 198] on button "20" at bounding box center [651, 203] width 25 height 25
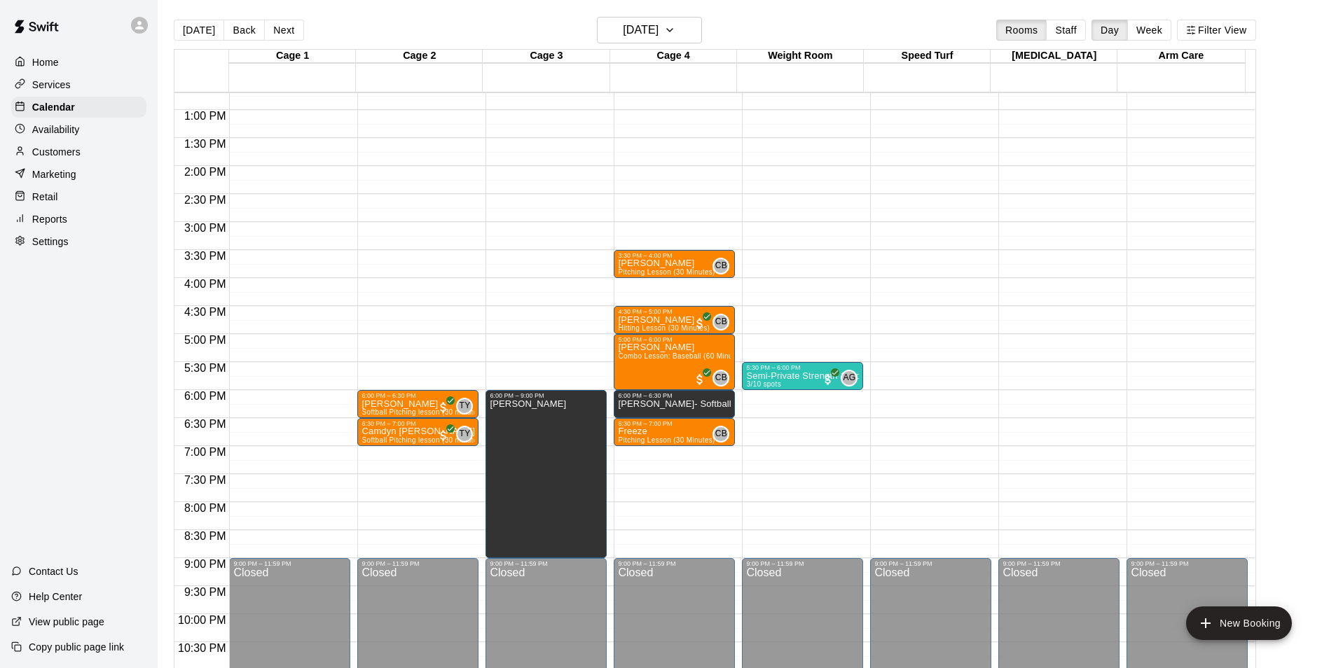
click at [673, 459] on div "12:00 AM – 10:00 AM Closed 3:30 PM – 4:00 PM [PERSON_NAME] Pitching Lesson (30 …" at bounding box center [674, 53] width 121 height 1345
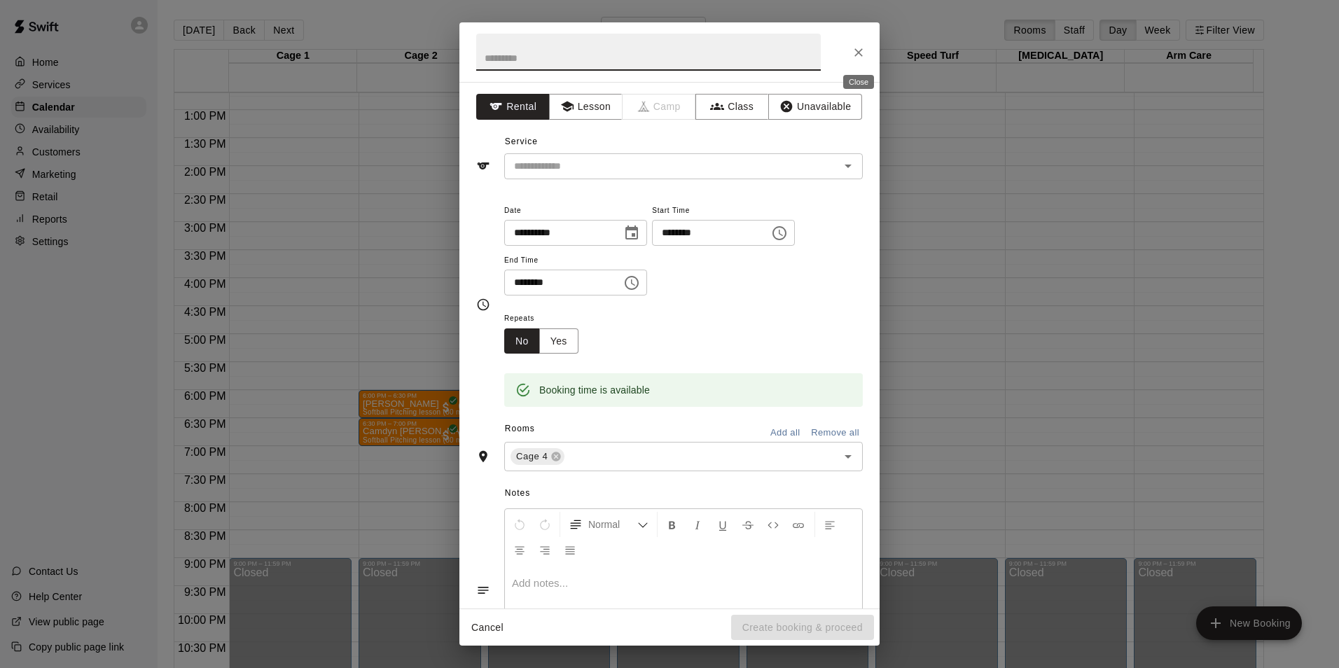
click at [852, 54] on icon "Close" at bounding box center [859, 53] width 14 height 14
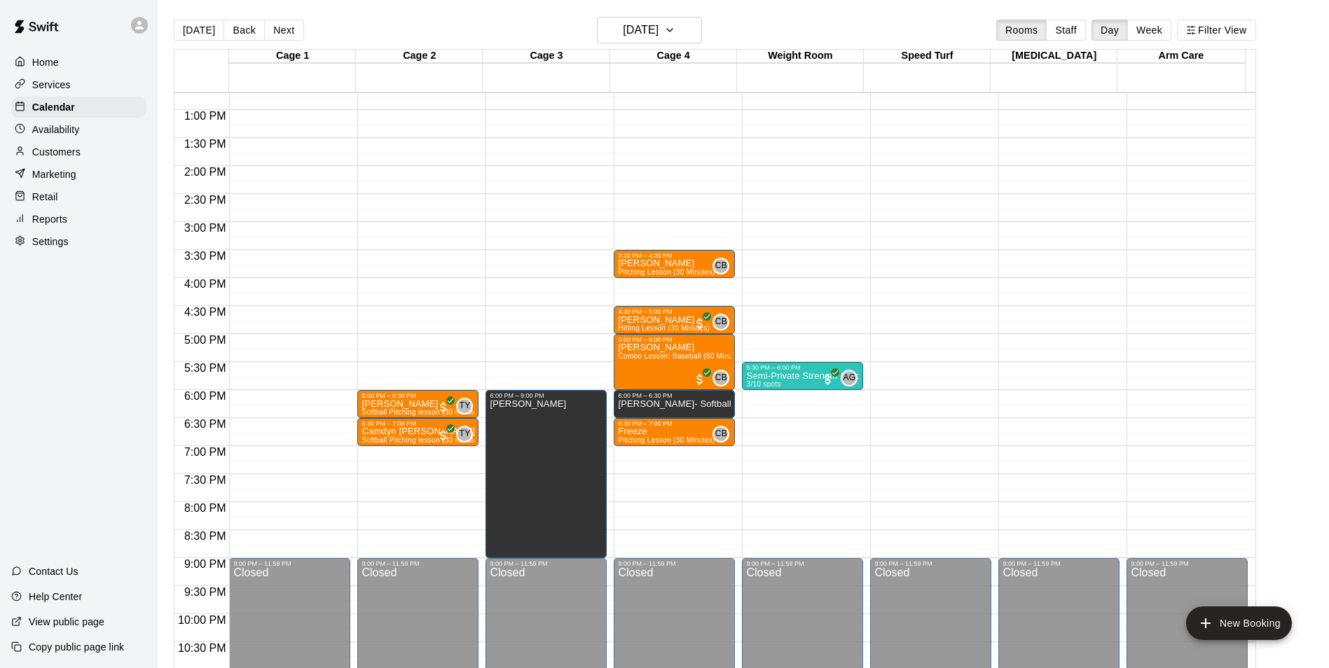
click at [652, 457] on div "12:00 AM – 10:00 AM Closed 3:30 PM – 4:00 PM [PERSON_NAME] Pitching Lesson (30 …" at bounding box center [674, 53] width 121 height 1345
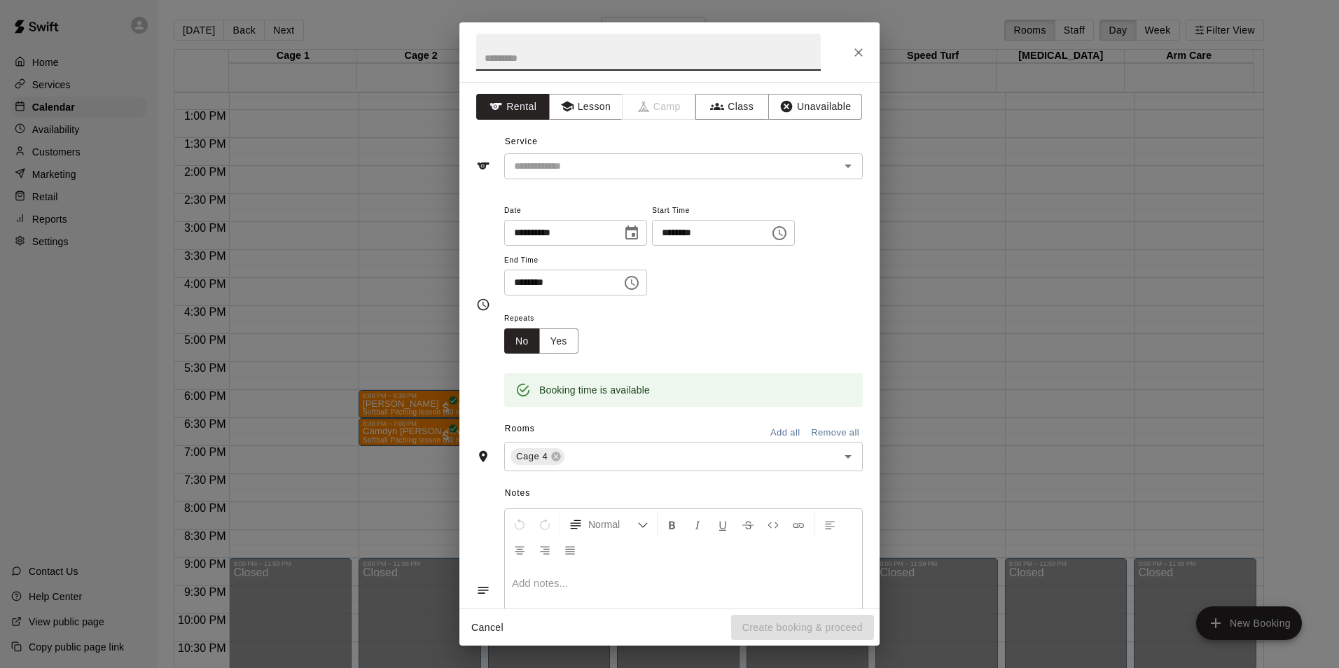
click at [640, 283] on icon "Choose time, selected time is 7:30 PM" at bounding box center [631, 283] width 17 height 17
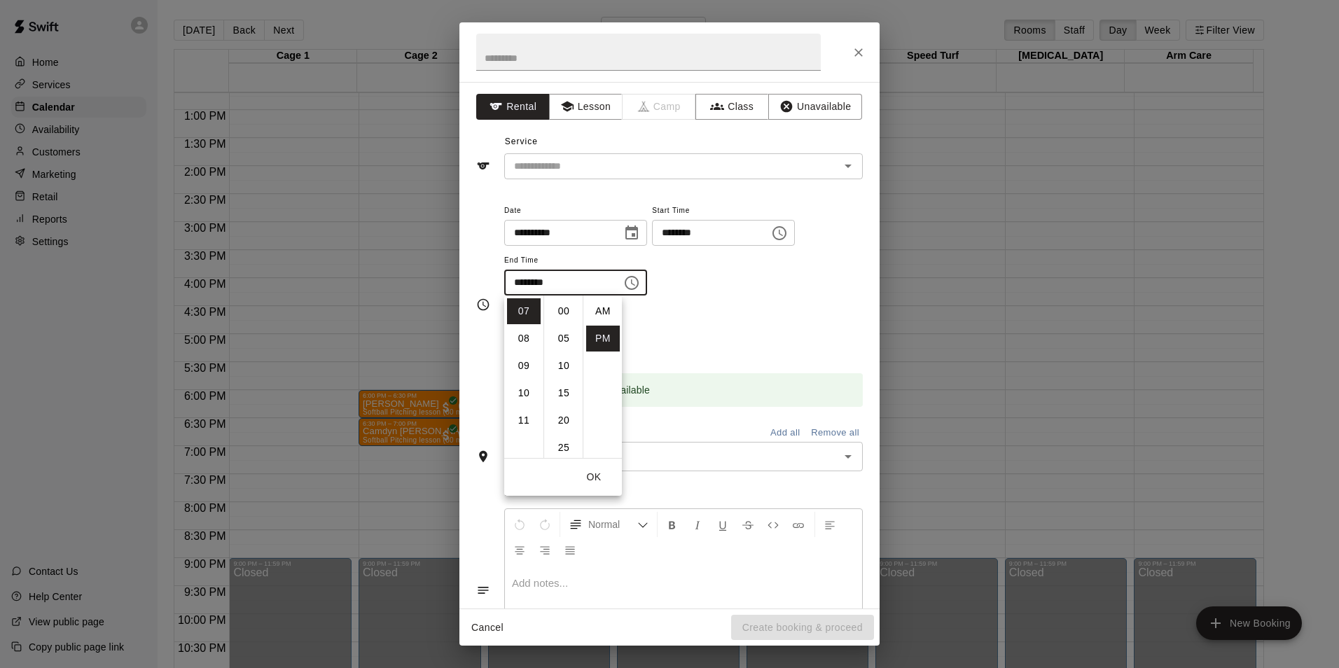
scroll to position [25, 0]
click at [526, 364] on li "09" at bounding box center [524, 366] width 34 height 26
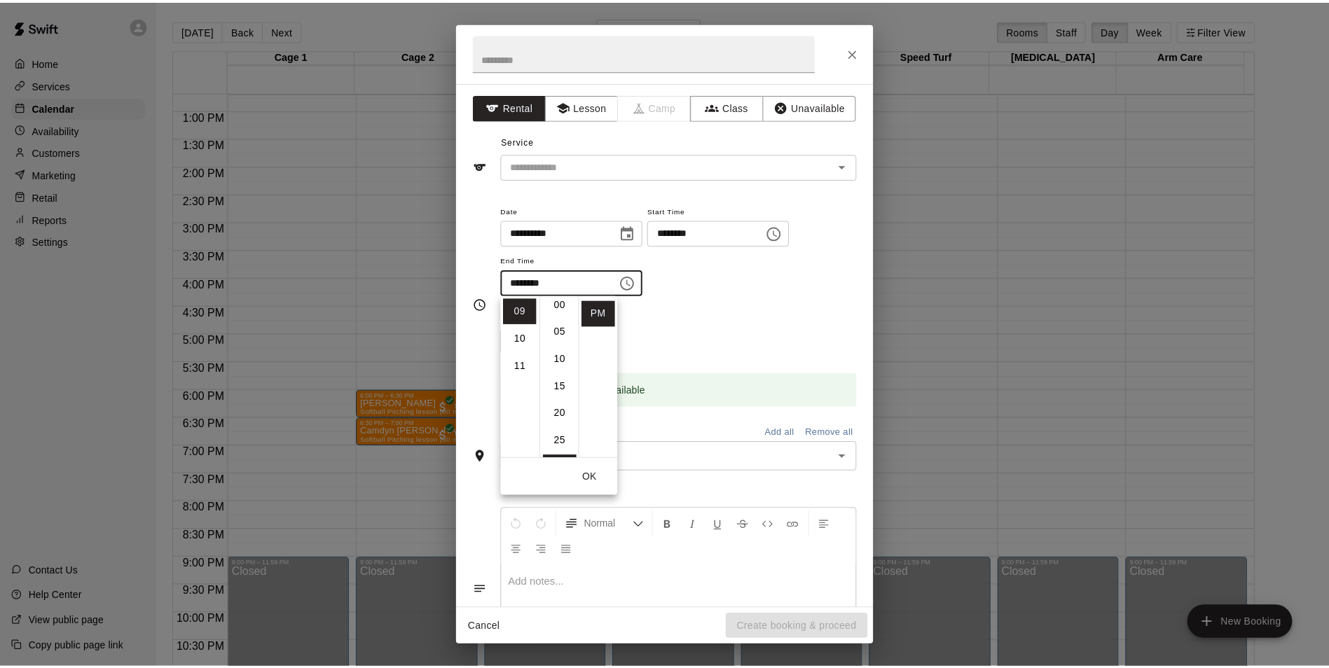
scroll to position [0, 0]
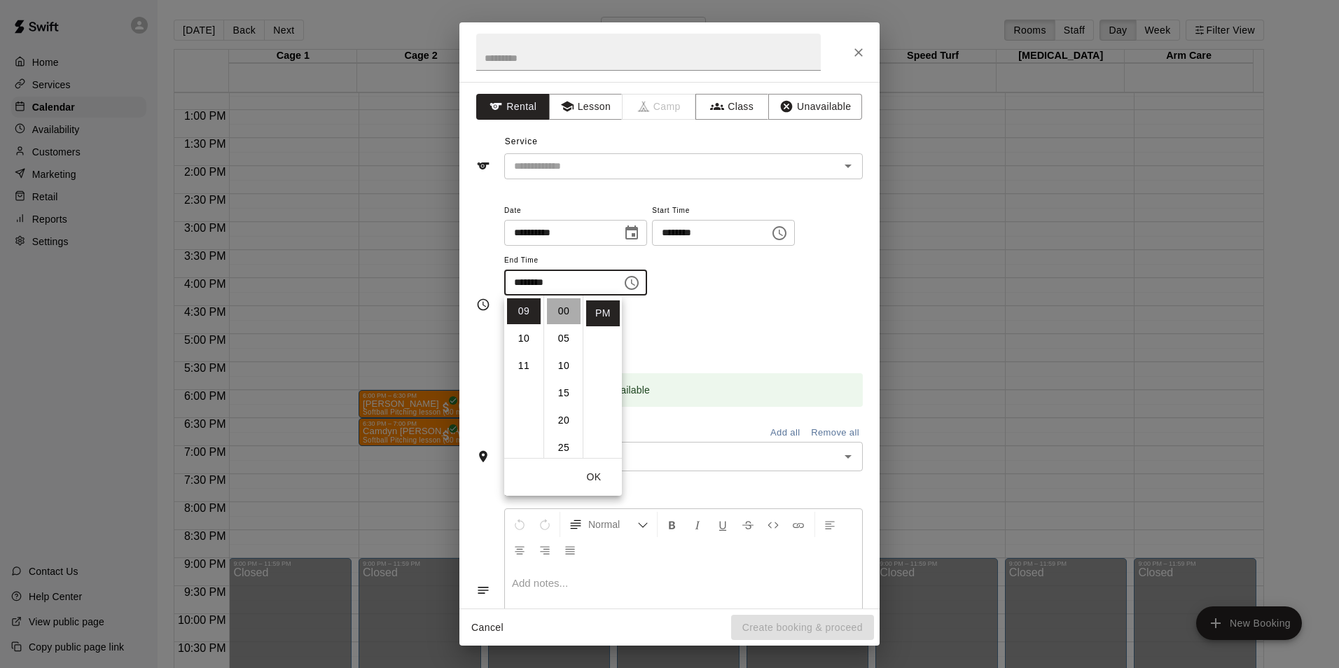
click at [563, 313] on li "00" at bounding box center [564, 311] width 34 height 26
type input "********"
click at [764, 298] on div "**********" at bounding box center [683, 256] width 359 height 109
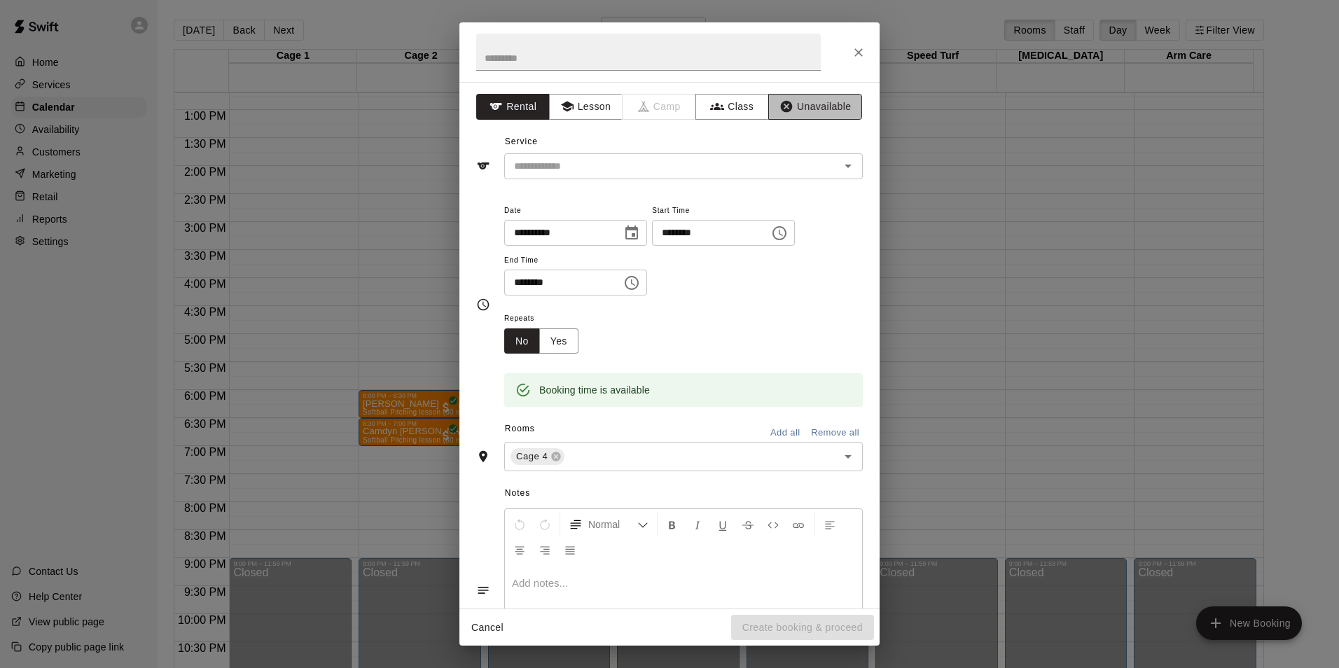
click at [810, 105] on button "Unavailable" at bounding box center [816, 107] width 94 height 26
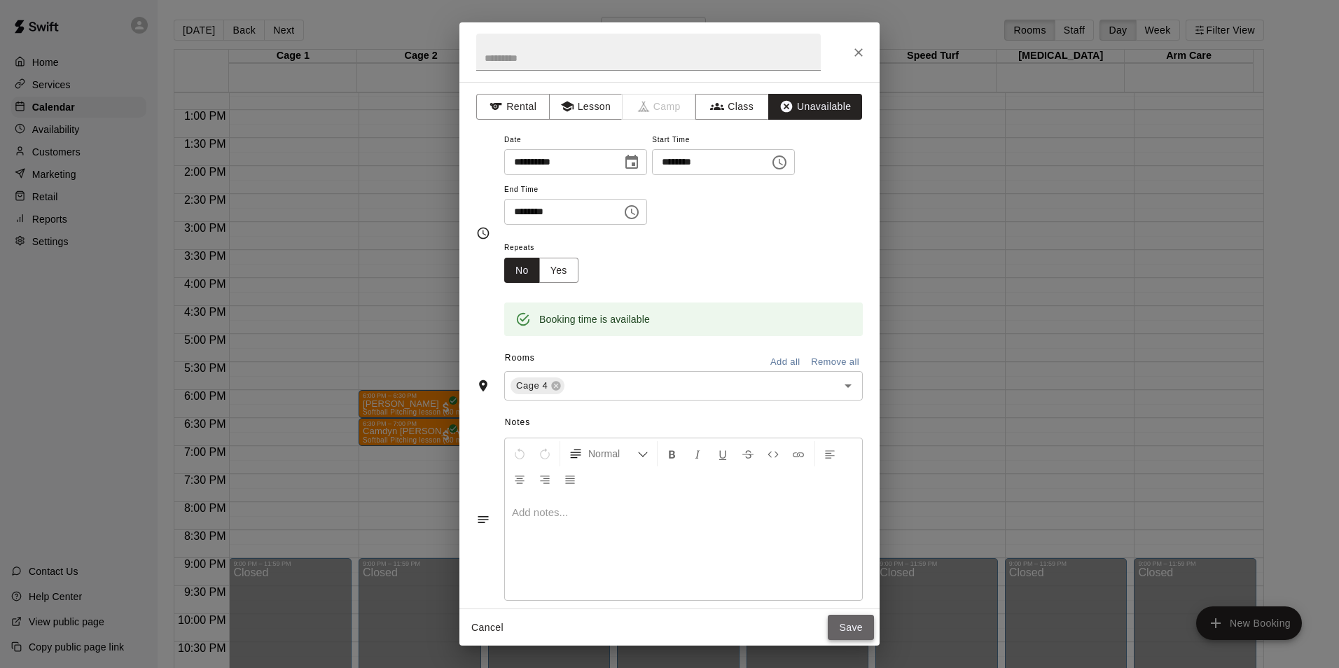
click at [854, 624] on button "Save" at bounding box center [851, 628] width 46 height 26
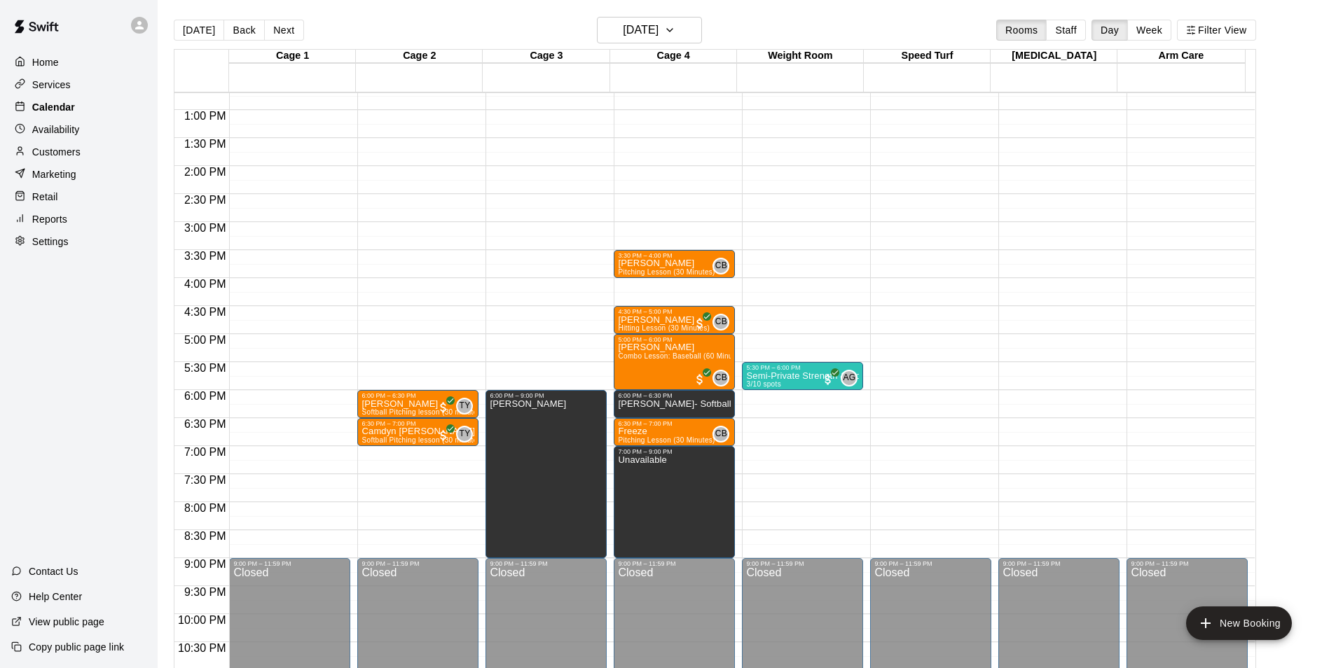
click at [67, 113] on p "Calendar" at bounding box center [53, 107] width 43 height 14
click at [241, 27] on button "Back" at bounding box center [243, 30] width 41 height 21
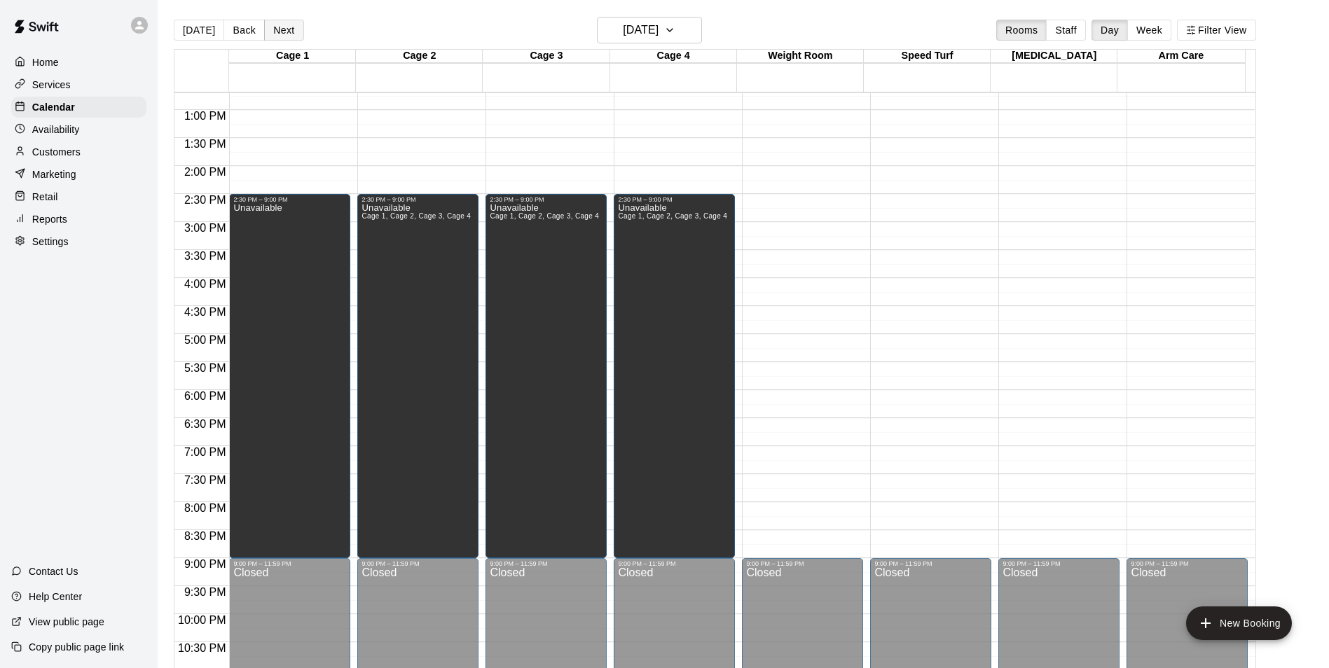
click at [289, 34] on button "Next" at bounding box center [283, 30] width 39 height 21
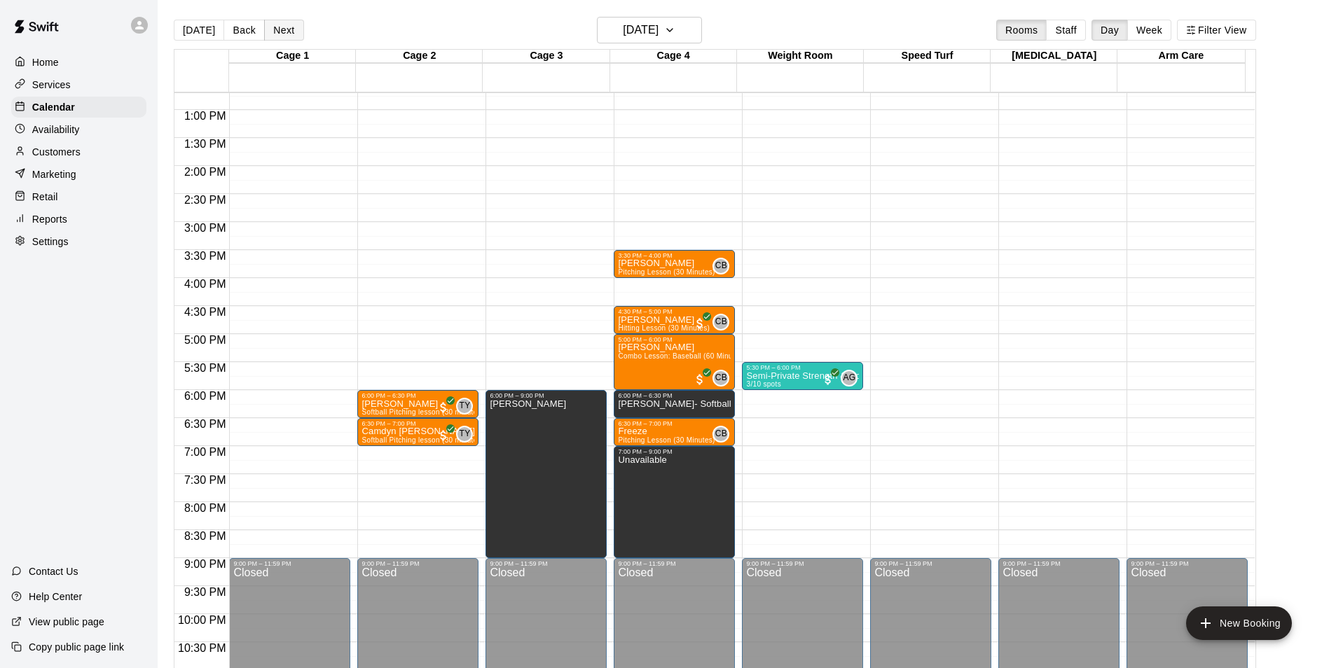
click at [289, 34] on button "Next" at bounding box center [283, 30] width 39 height 21
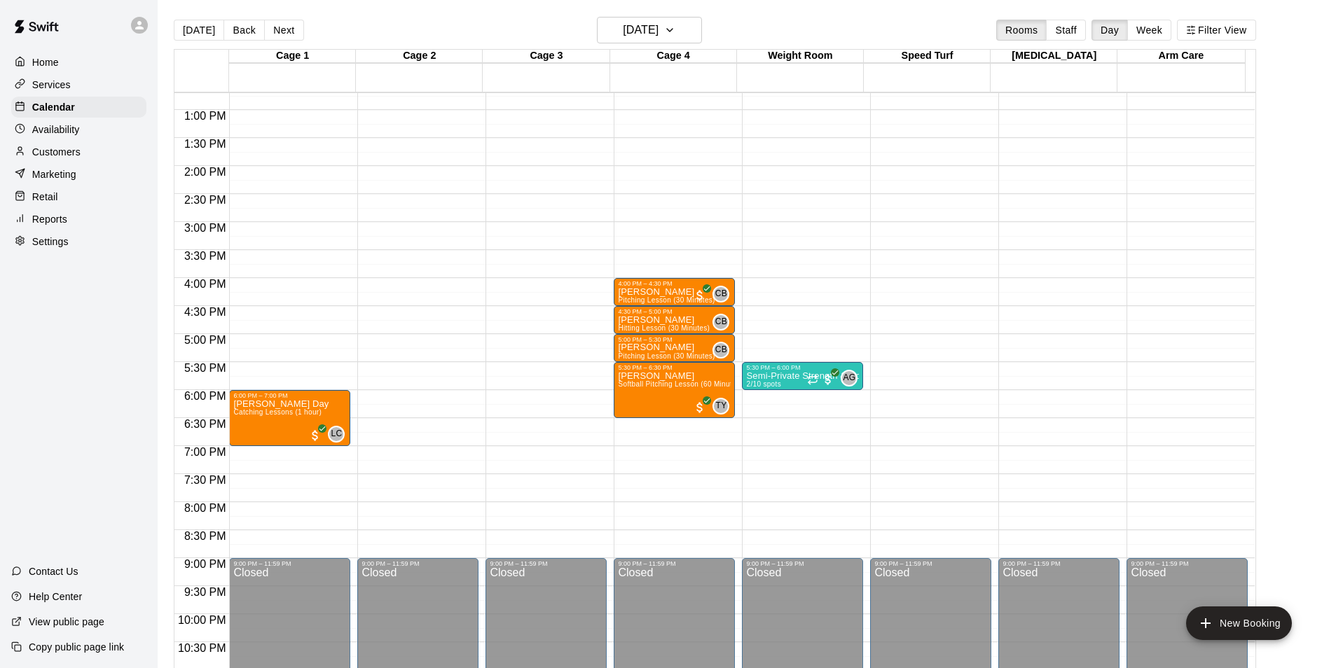
click at [62, 130] on p "Availability" at bounding box center [56, 130] width 48 height 14
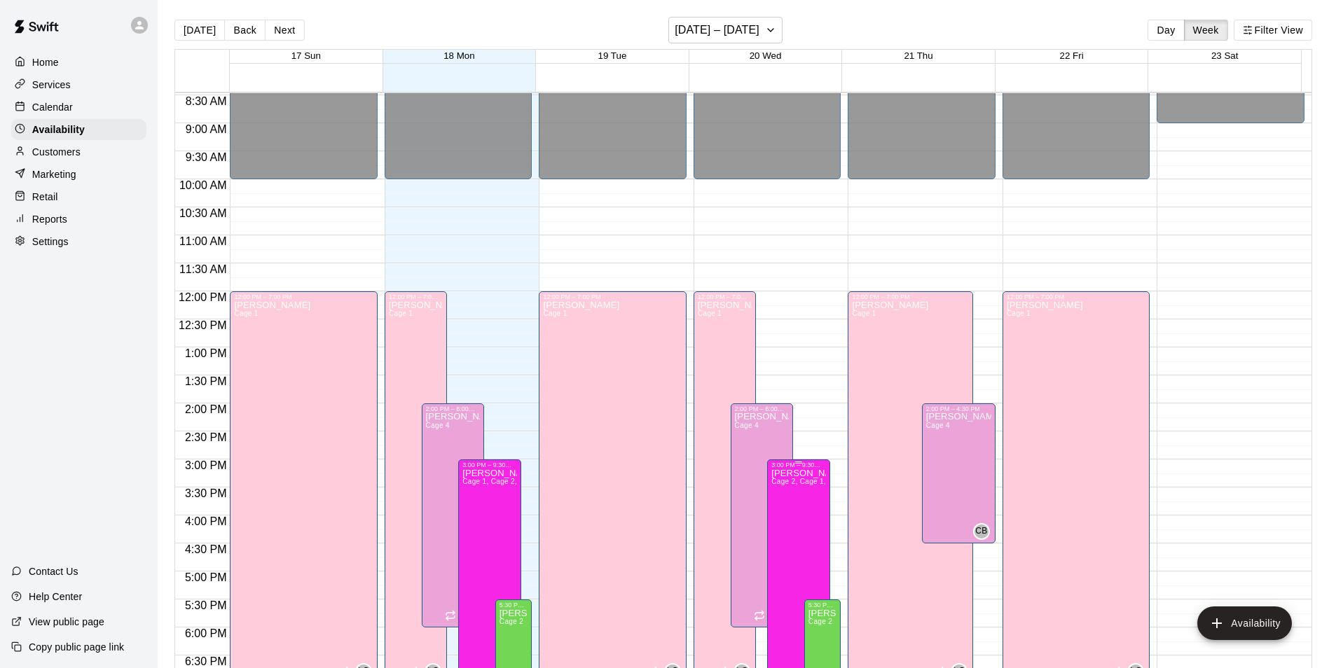
scroll to position [544, 0]
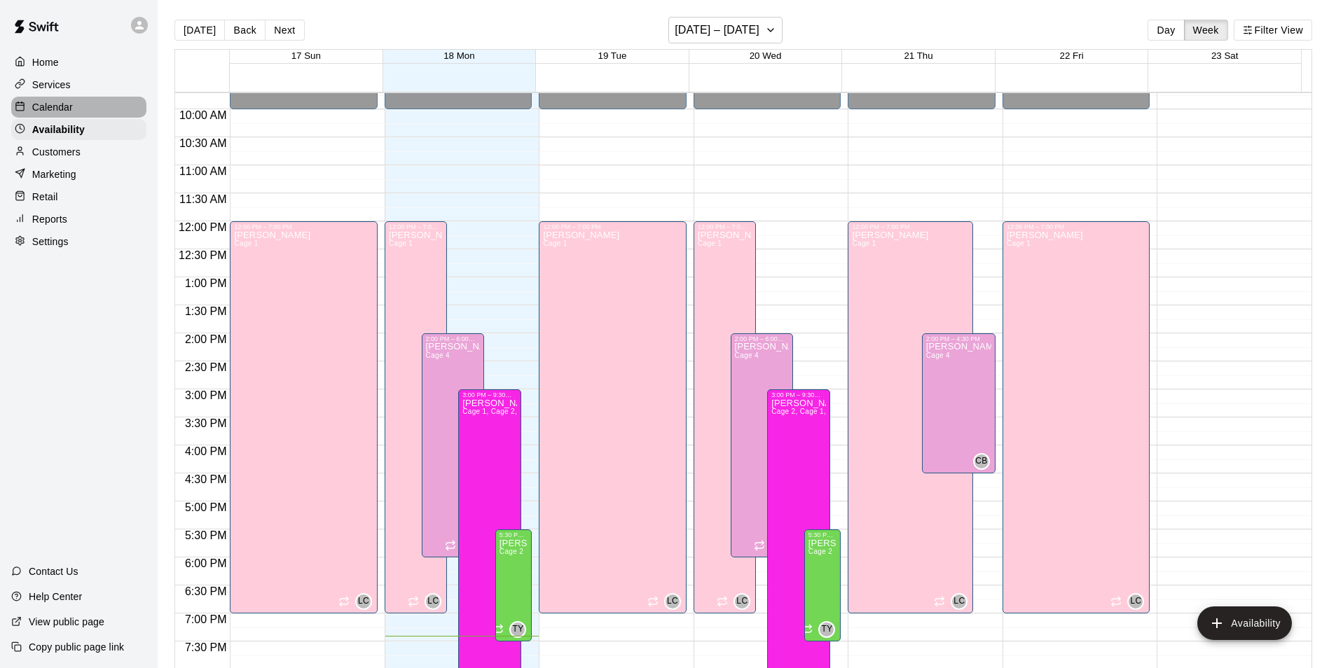
click at [48, 107] on p "Calendar" at bounding box center [52, 107] width 41 height 14
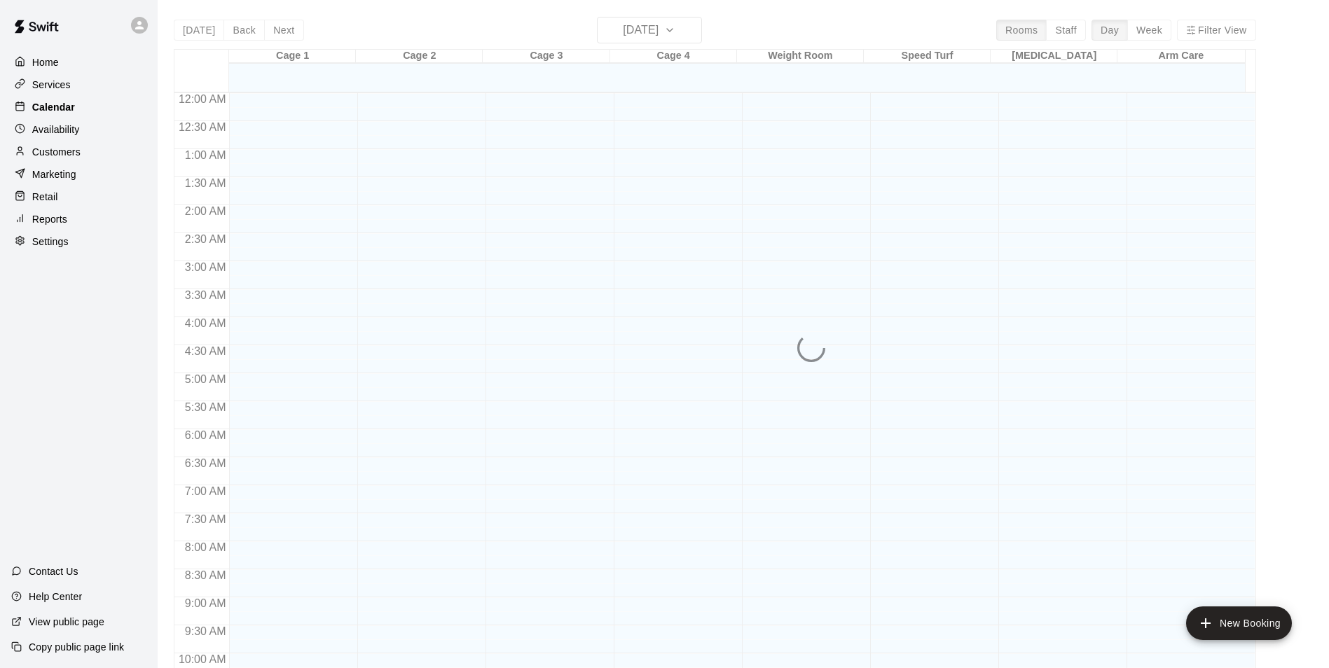
scroll to position [712, 0]
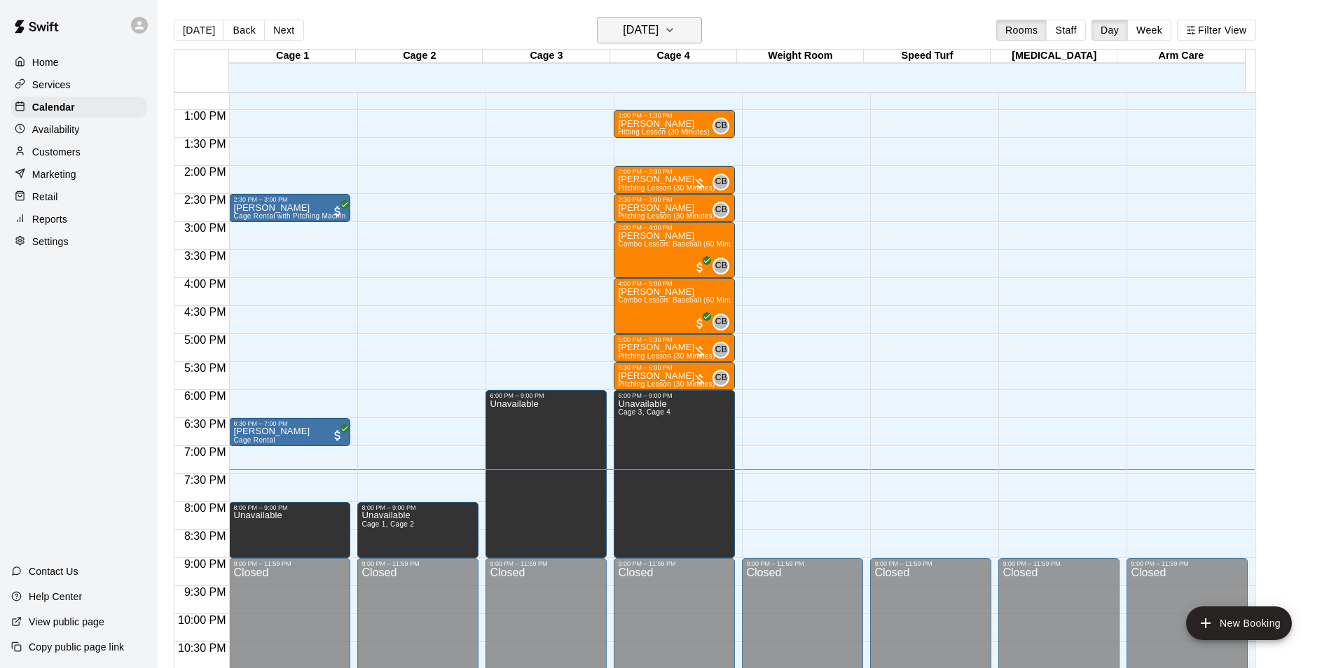
click at [675, 34] on icon "button" at bounding box center [669, 30] width 11 height 17
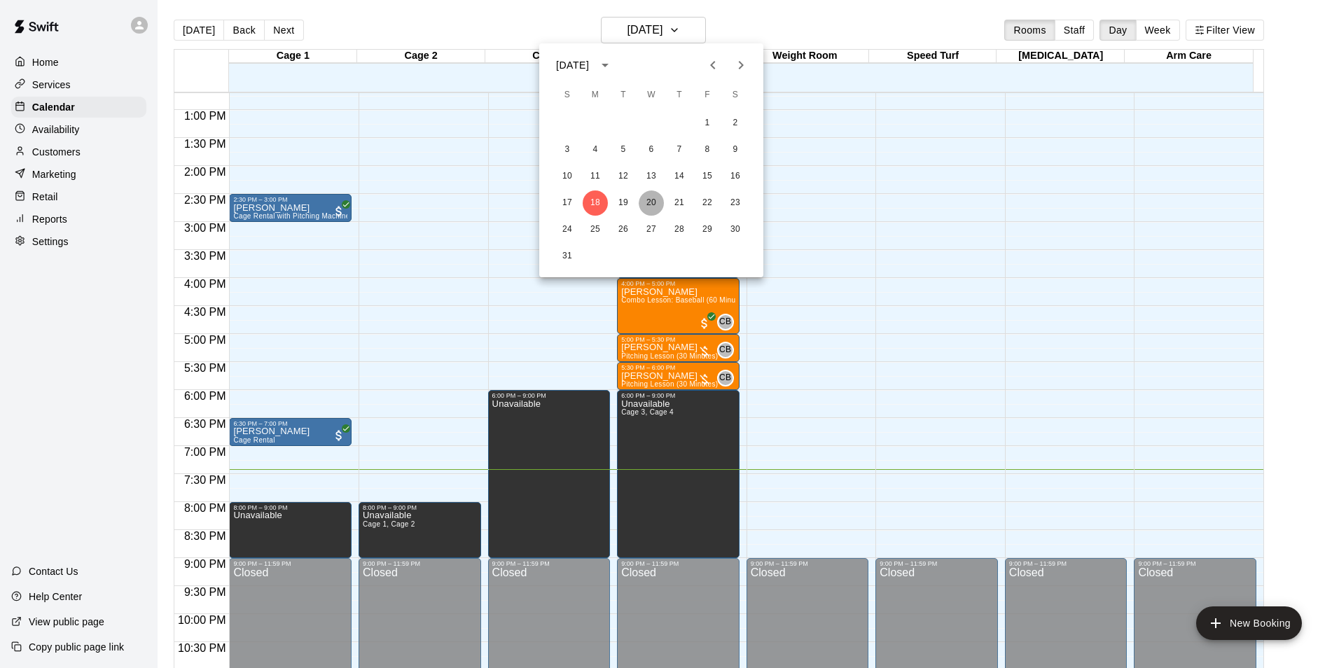
click at [649, 202] on button "20" at bounding box center [651, 203] width 25 height 25
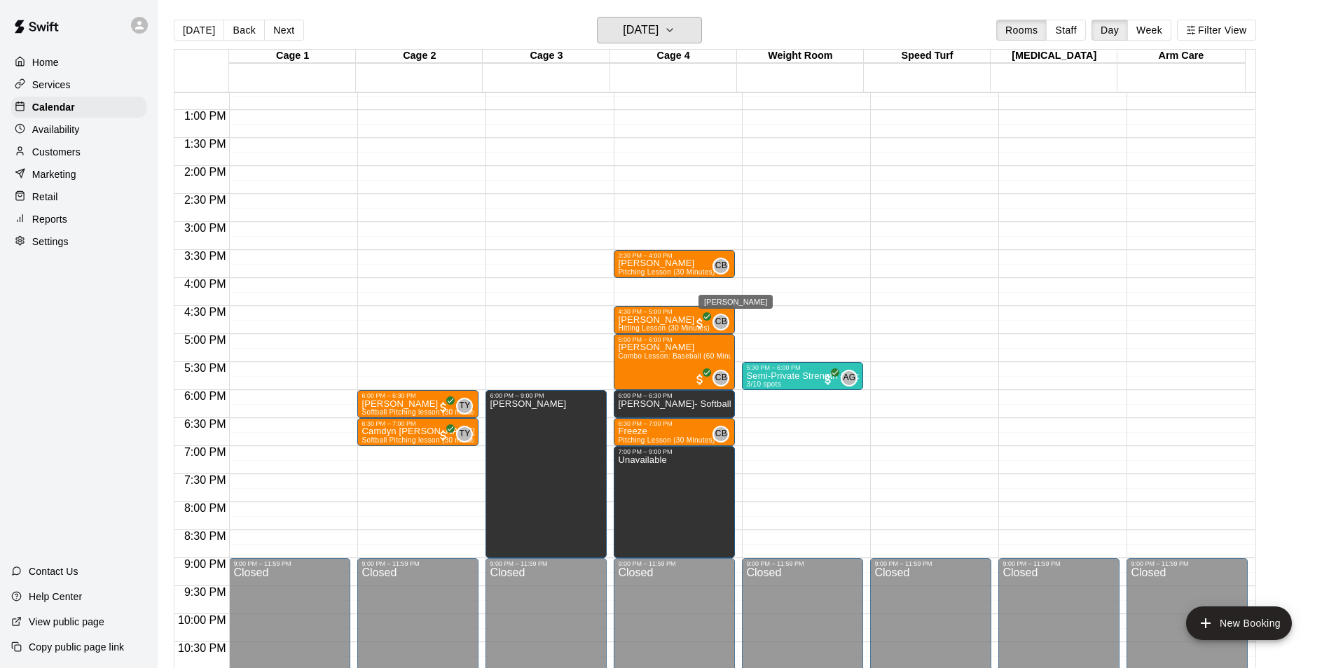
scroll to position [642, 0]
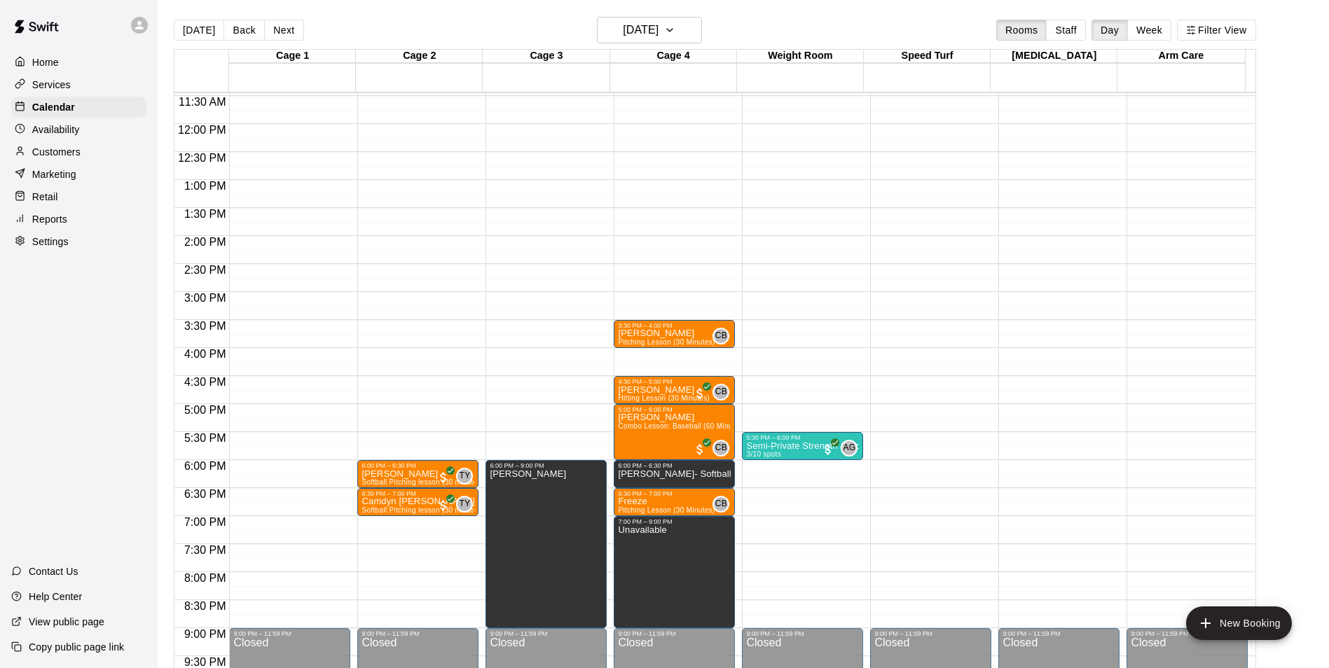
click at [667, 301] on div "12:00 AM – 10:00 AM Closed 3:30 PM – 4:00 PM [PERSON_NAME] Pitching Lesson (30 …" at bounding box center [674, 123] width 121 height 1345
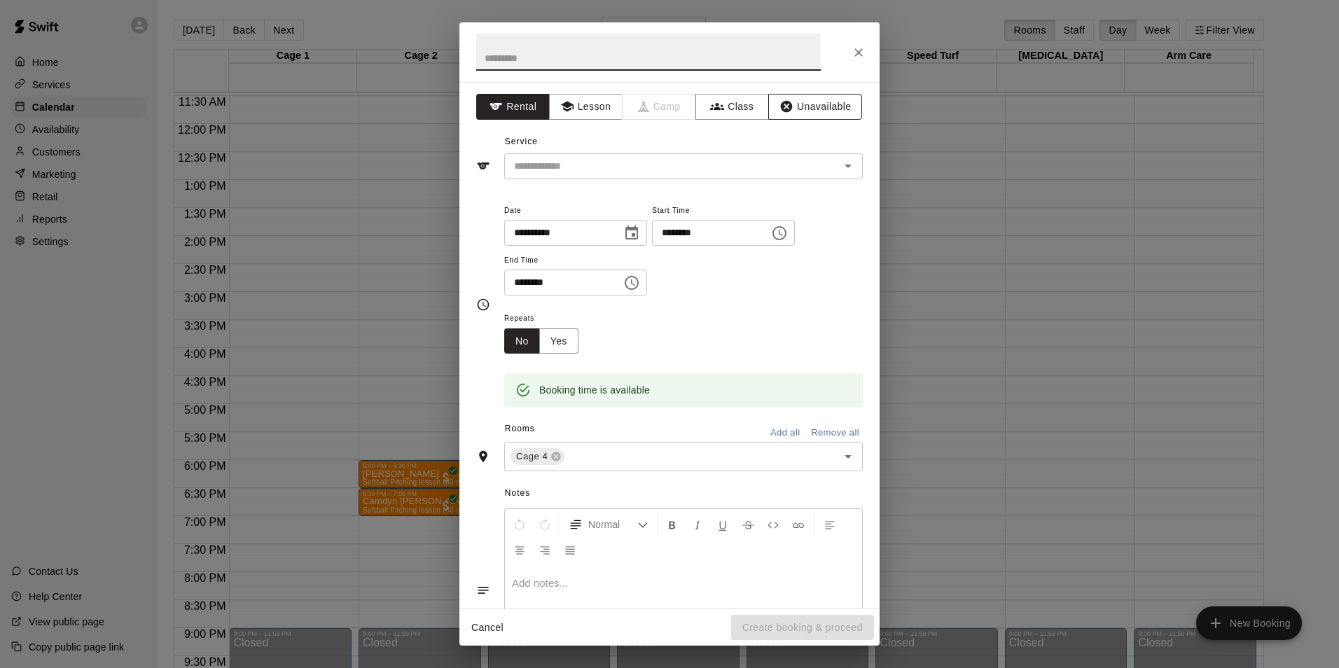
click at [819, 114] on button "Unavailable" at bounding box center [816, 107] width 94 height 26
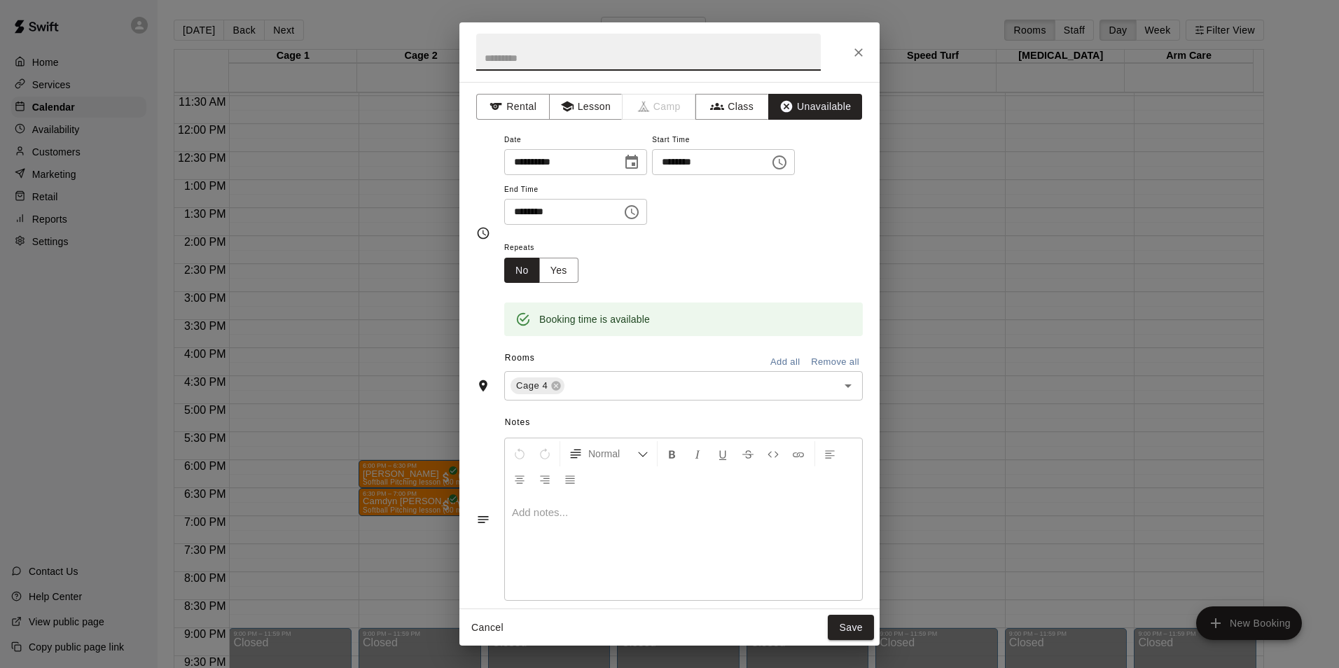
click at [623, 65] on input "text" at bounding box center [648, 52] width 345 height 37
type input "******"
click at [757, 249] on div "Repeats No Yes" at bounding box center [683, 261] width 359 height 44
click at [863, 625] on button "Save" at bounding box center [851, 628] width 46 height 26
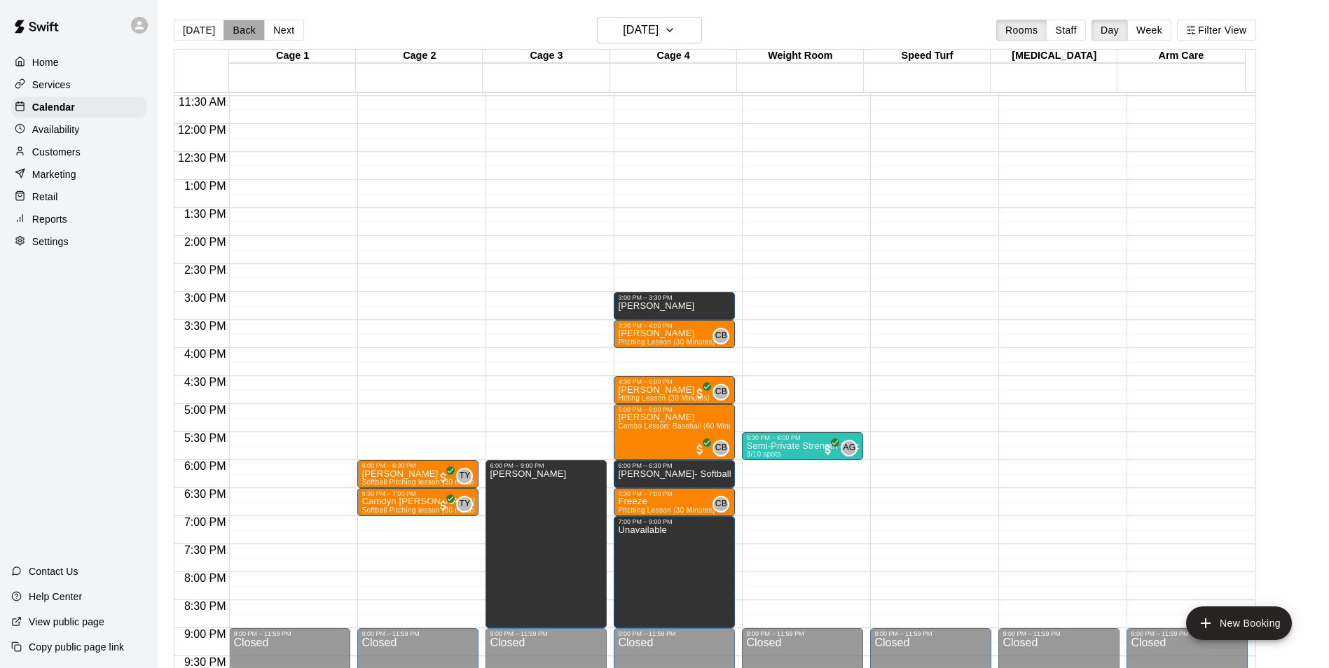
click at [249, 32] on button "Back" at bounding box center [243, 30] width 41 height 21
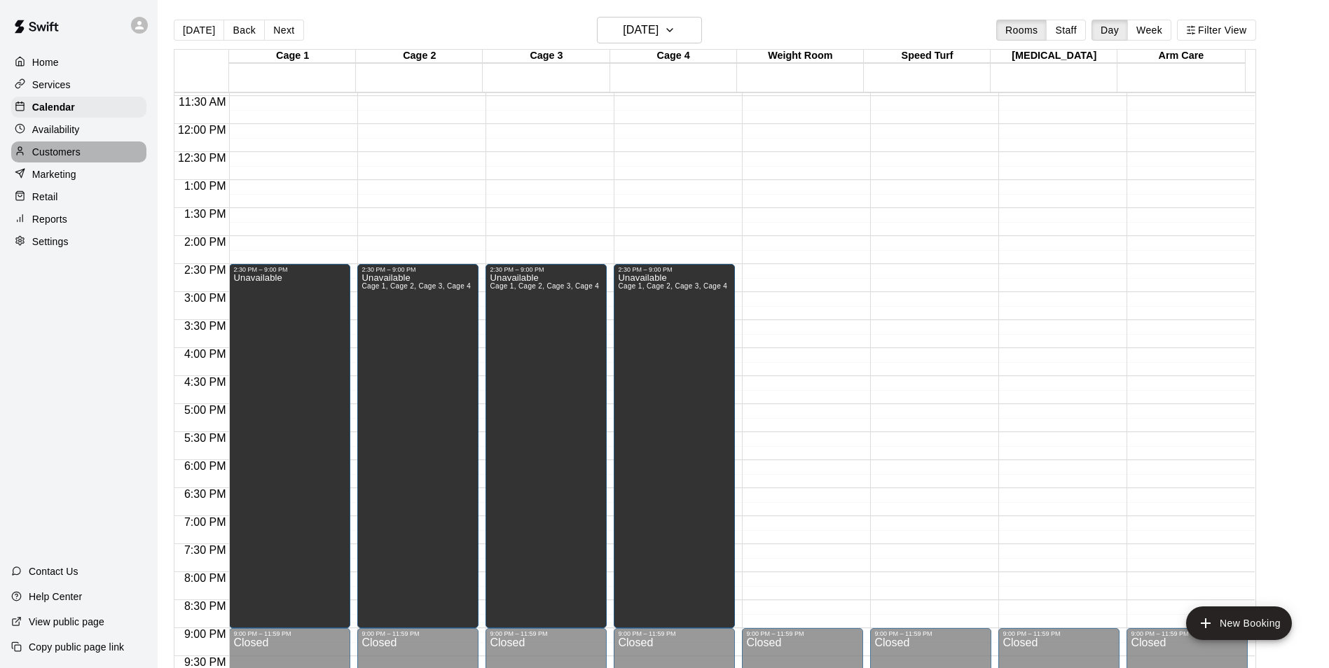
click at [69, 156] on p "Customers" at bounding box center [56, 152] width 48 height 14
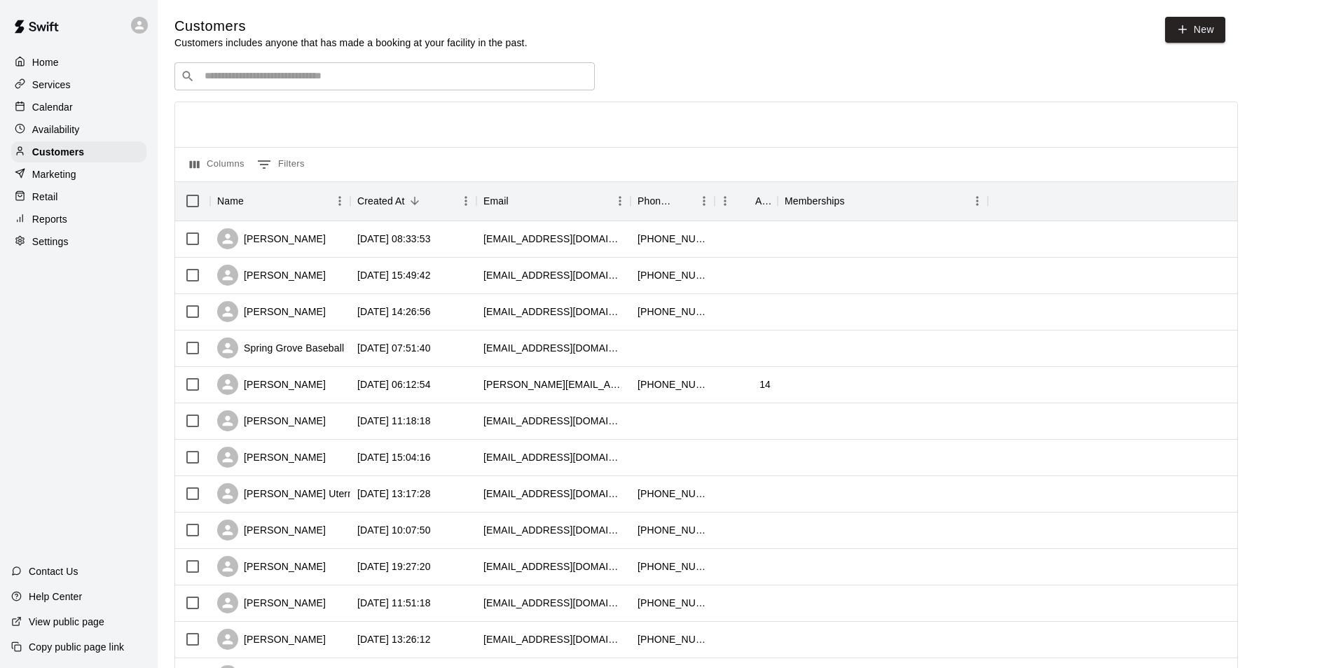
click at [62, 106] on p "Calendar" at bounding box center [52, 107] width 41 height 14
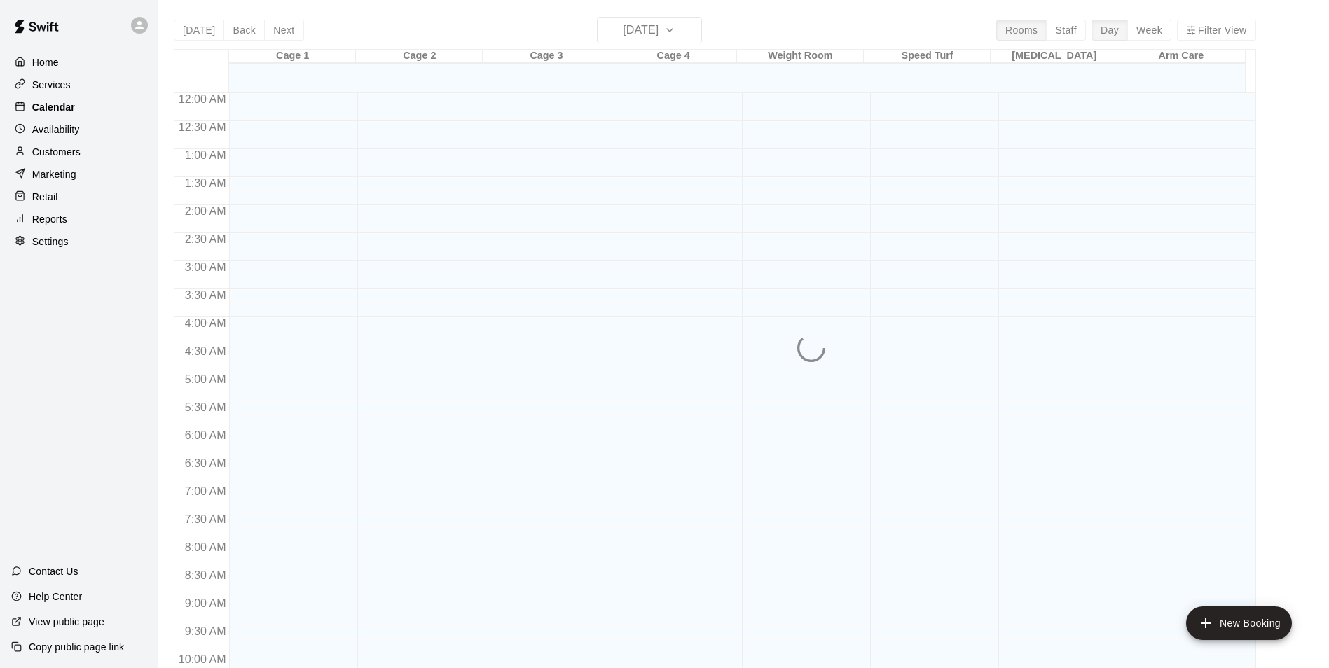
scroll to position [712, 0]
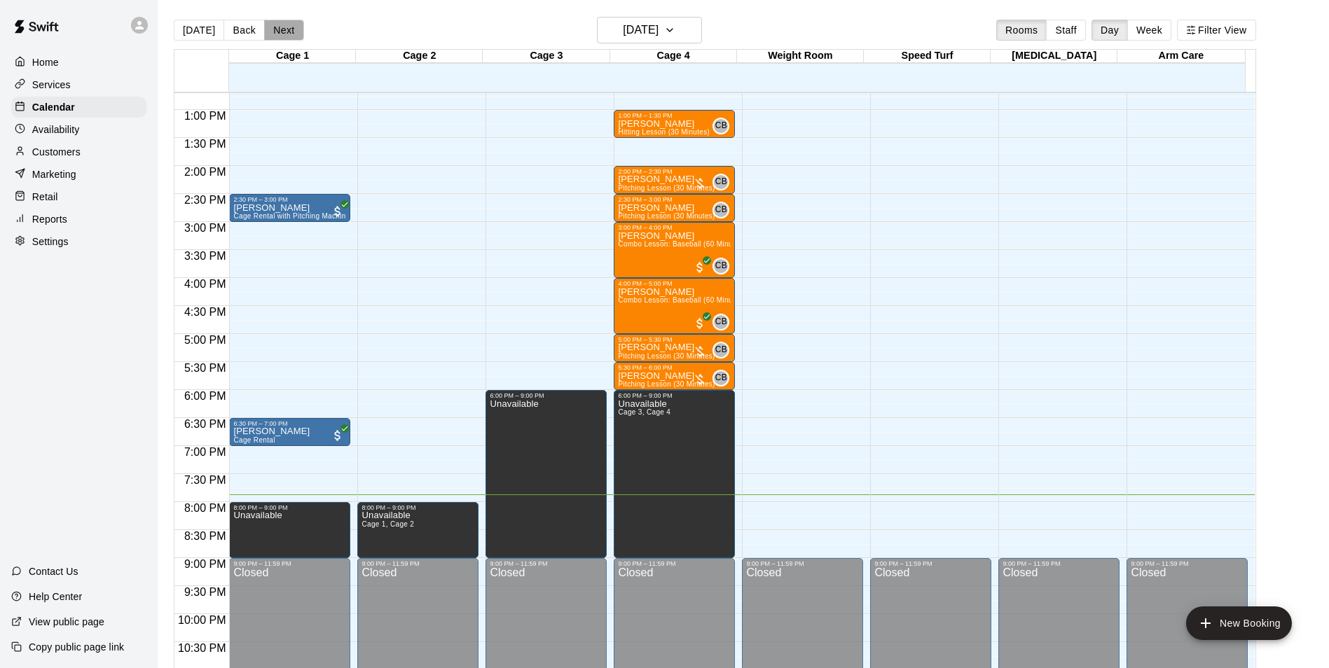
click at [291, 32] on button "Next" at bounding box center [283, 30] width 39 height 21
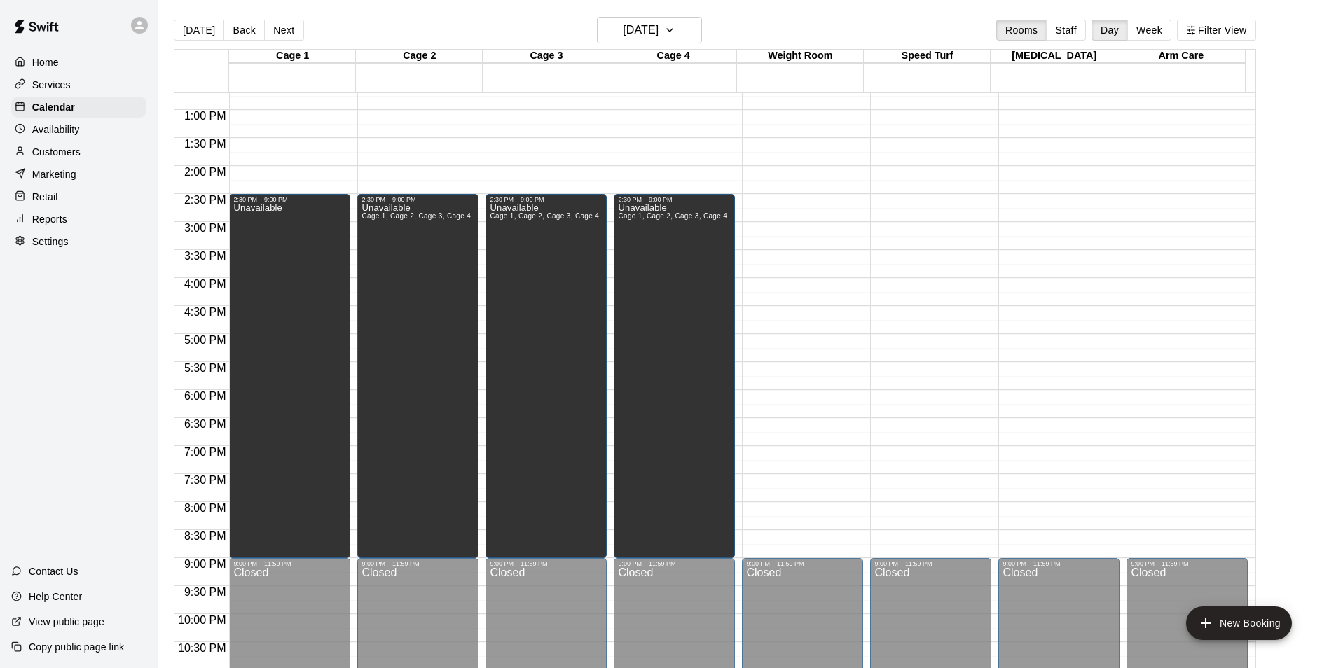
scroll to position [432, 0]
